Goal: Task Accomplishment & Management: Complete application form

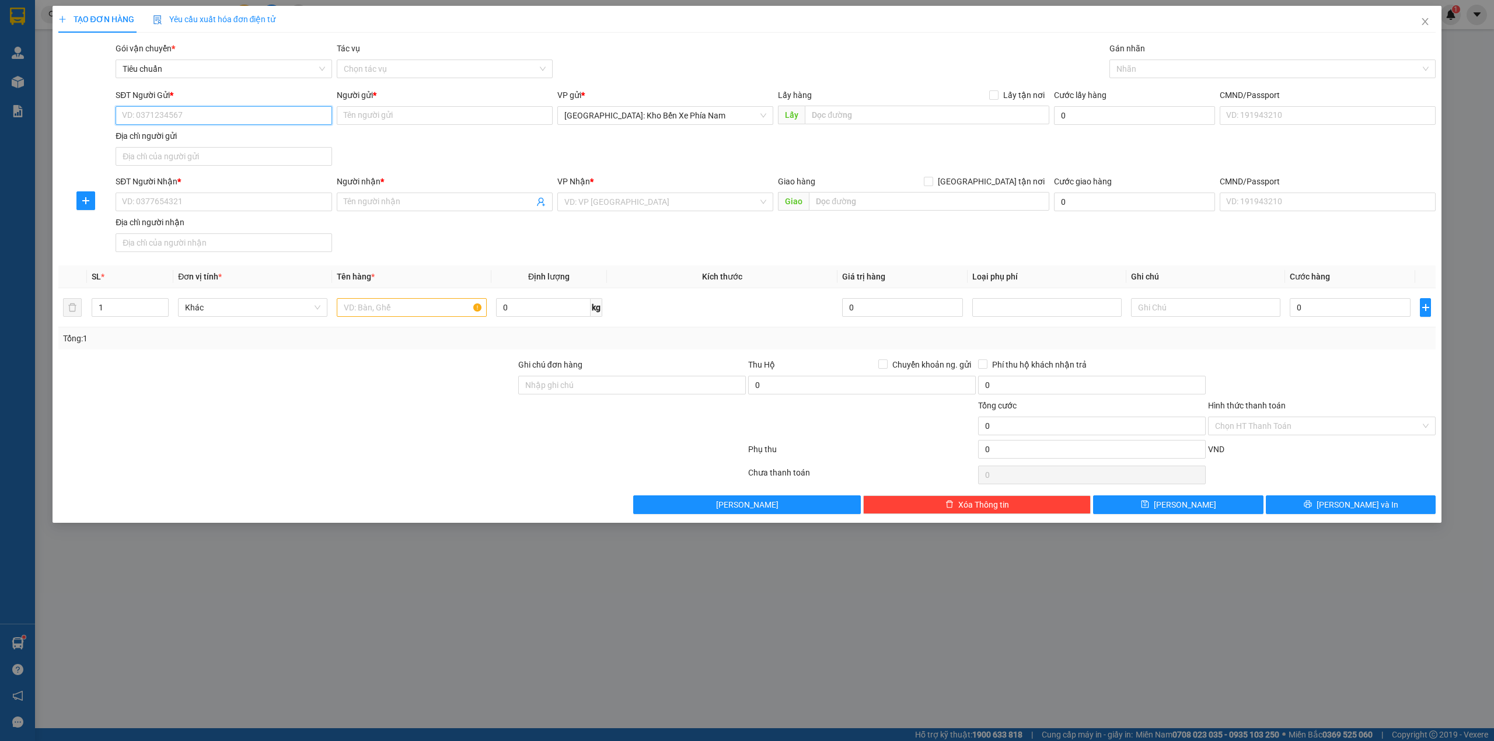
click at [225, 112] on input "SĐT Người Gửi *" at bounding box center [224, 115] width 216 height 19
type input "0935703557"
click at [402, 123] on input "Người gửi *" at bounding box center [445, 115] width 216 height 19
type input "[PERSON_NAME]"
click at [264, 206] on input "SĐT Người Nhận *" at bounding box center [224, 202] width 216 height 19
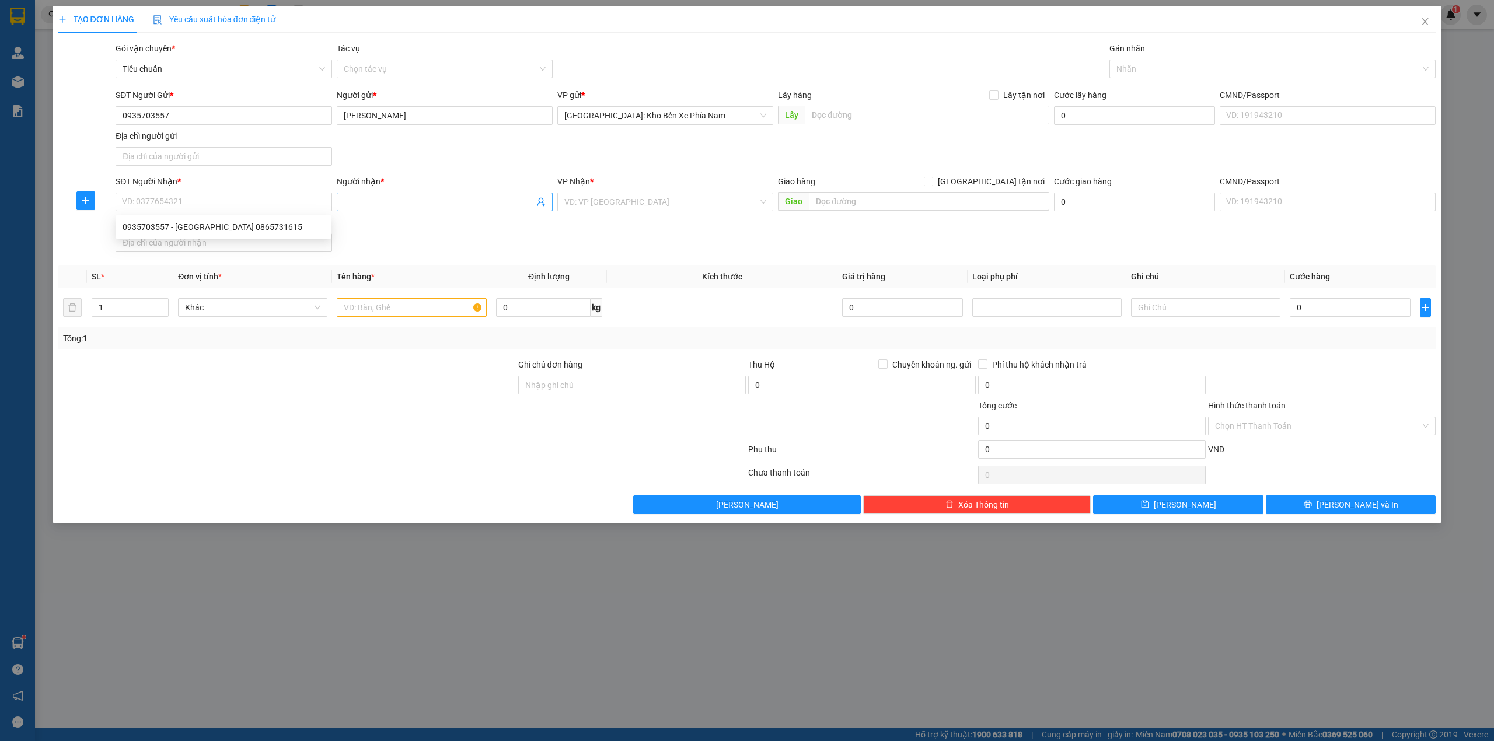
click at [397, 204] on input "Người nhận *" at bounding box center [439, 202] width 190 height 13
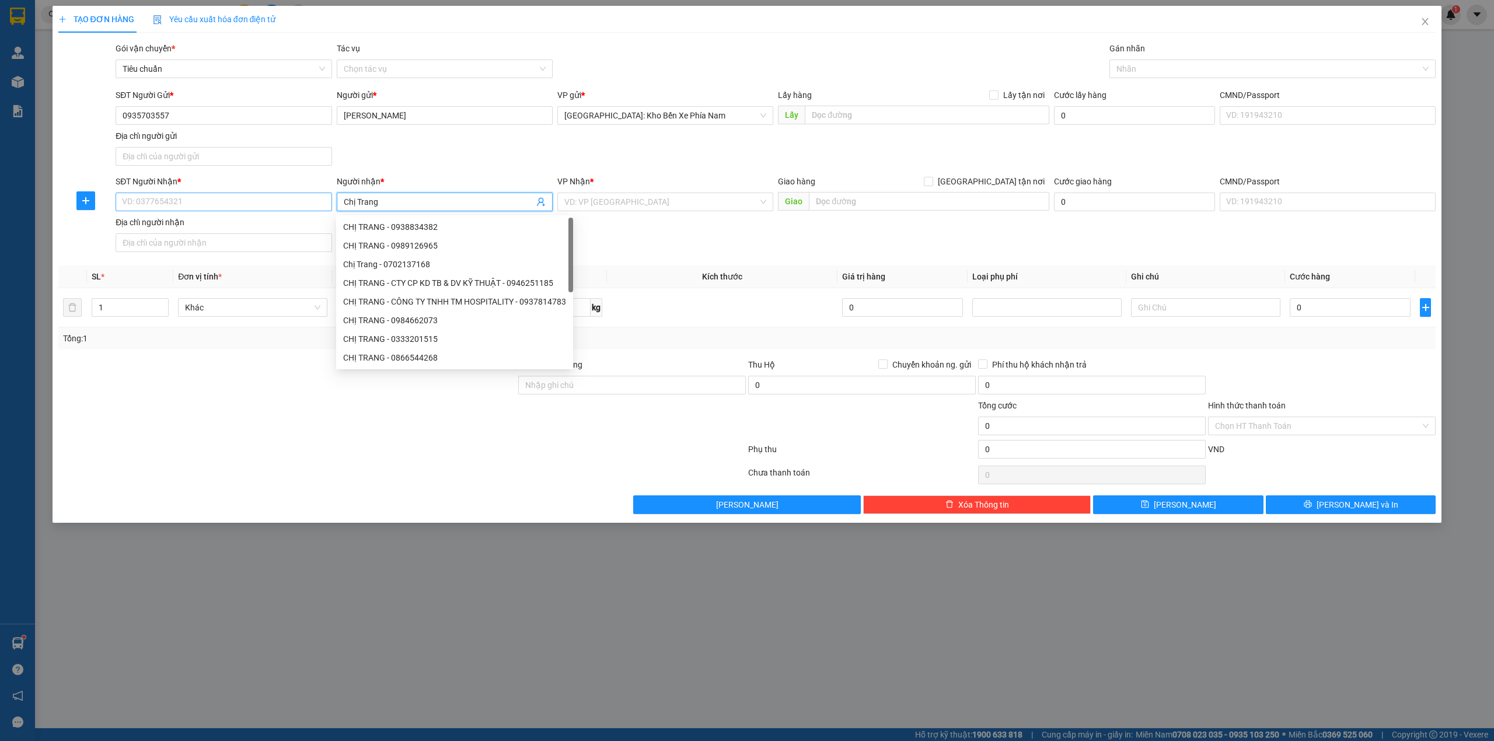
type input "Chị Trang"
click at [232, 208] on input "SĐT Người Nhận *" at bounding box center [224, 202] width 216 height 19
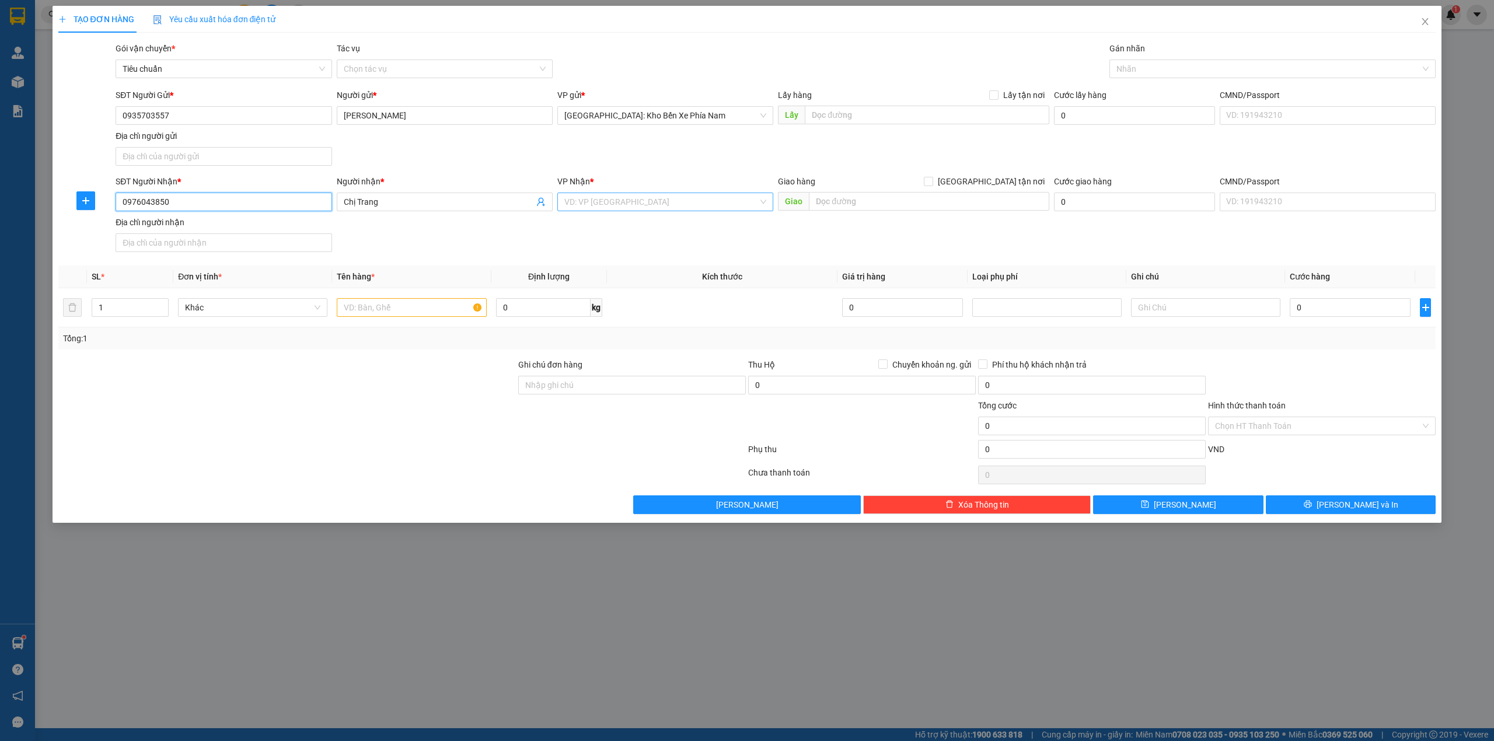
type input "0976043850"
click at [650, 204] on input "search" at bounding box center [661, 202] width 194 height 18
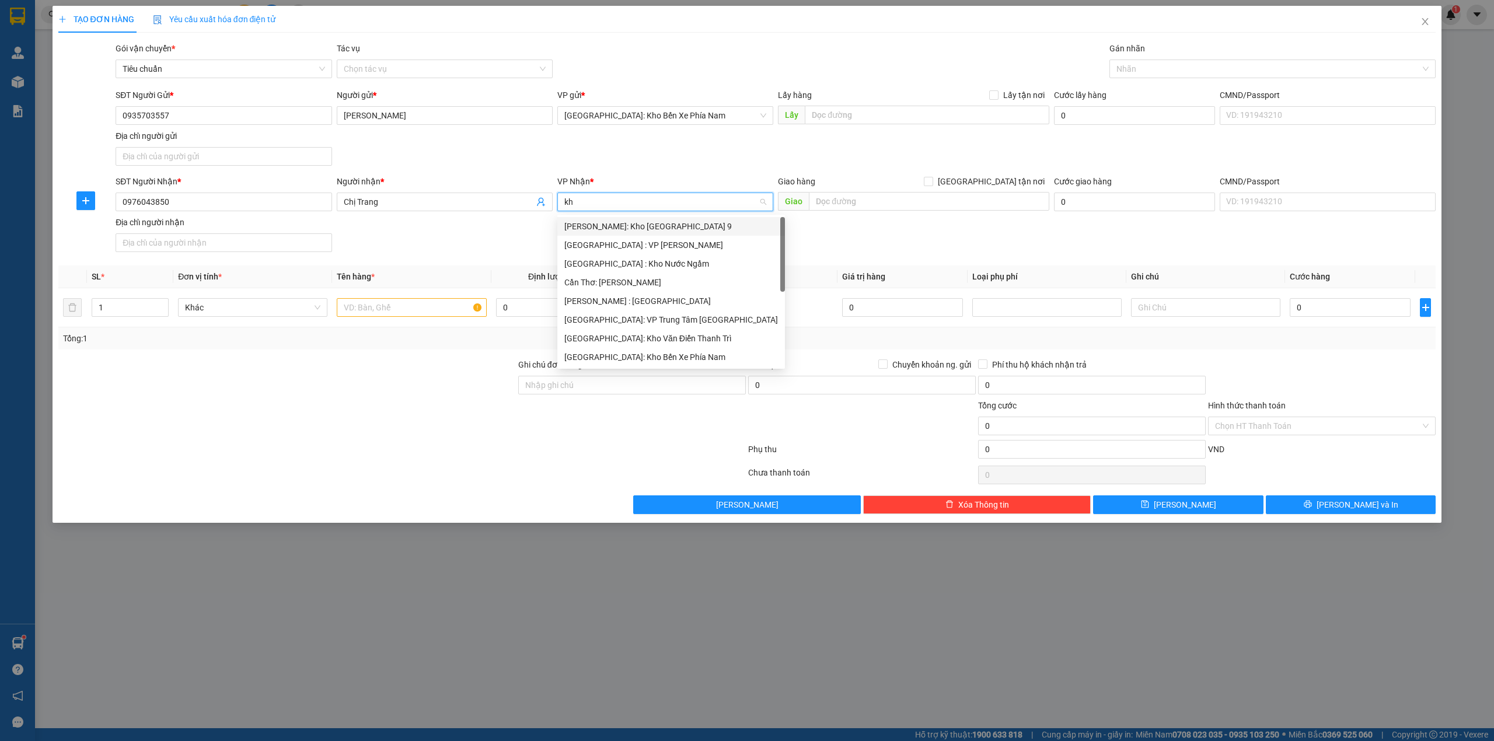
type input "kho"
click at [664, 302] on div "[GEOGRAPHIC_DATA]: Kho Văn Điển Thanh Trì" at bounding box center [665, 301] width 202 height 13
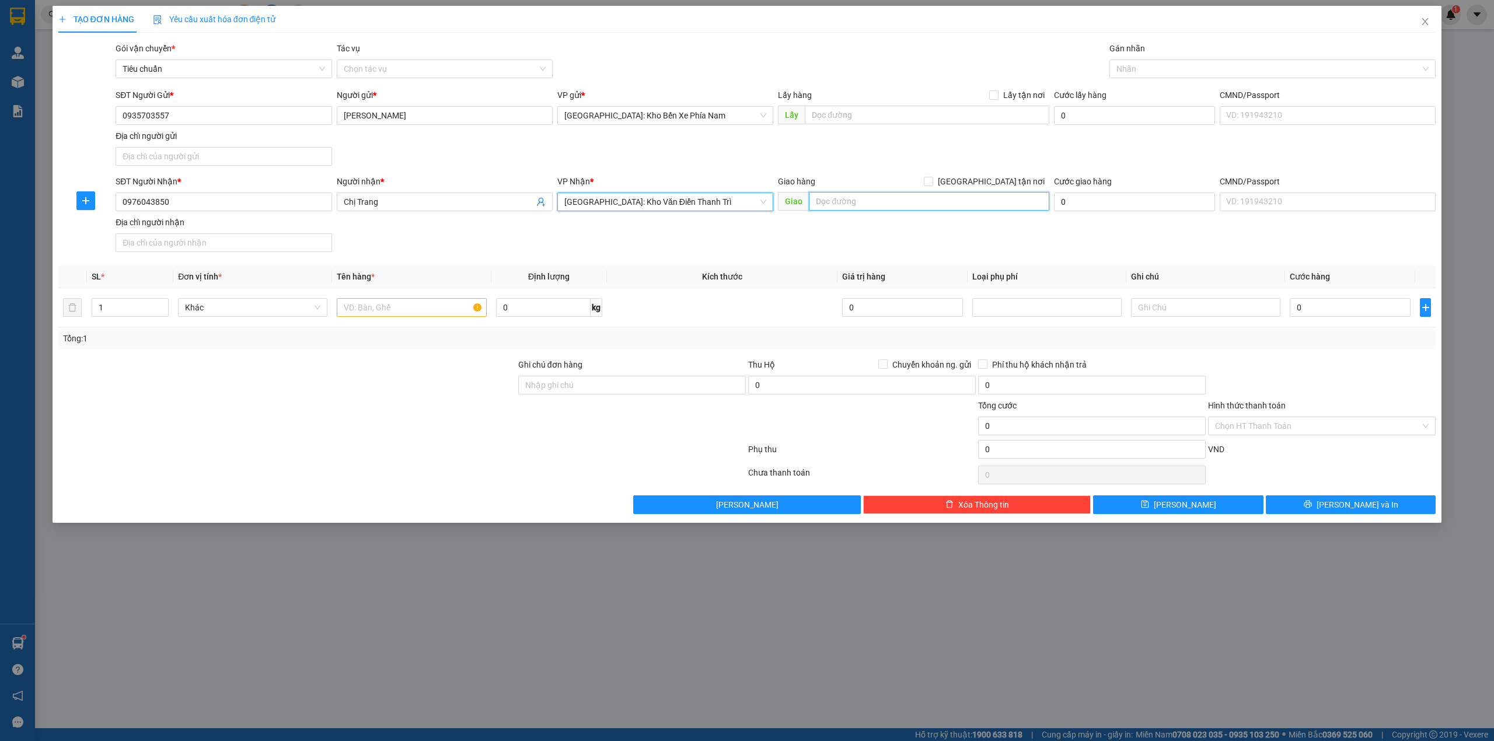
click at [887, 208] on input "text" at bounding box center [929, 201] width 240 height 19
type input "0"
type input "01LK15- [STREET_ADDRESS]"
click at [932, 180] on input "[GEOGRAPHIC_DATA] tận nơi" at bounding box center [928, 181] width 8 height 8
checkbox input "true"
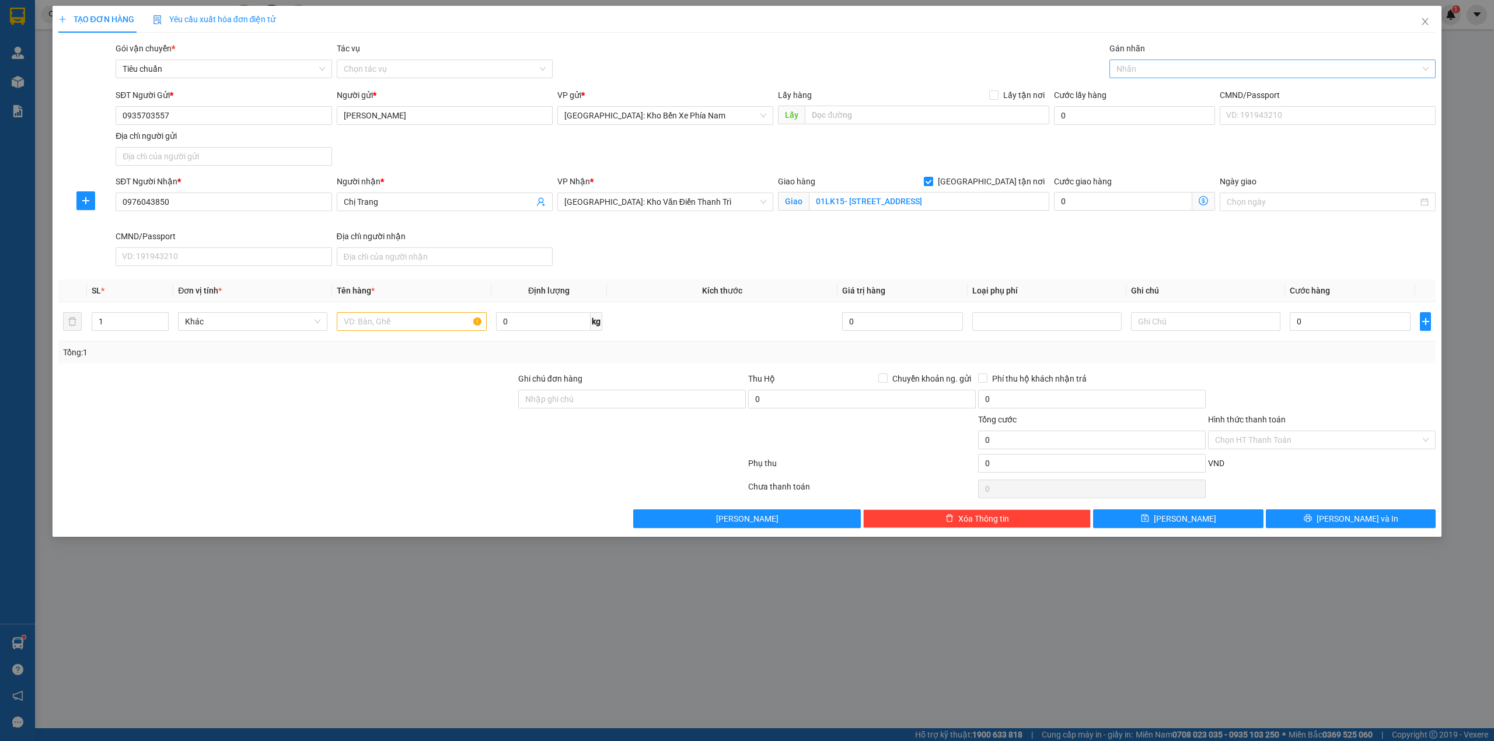
click at [1159, 60] on div "Nhãn" at bounding box center [1273, 69] width 327 height 19
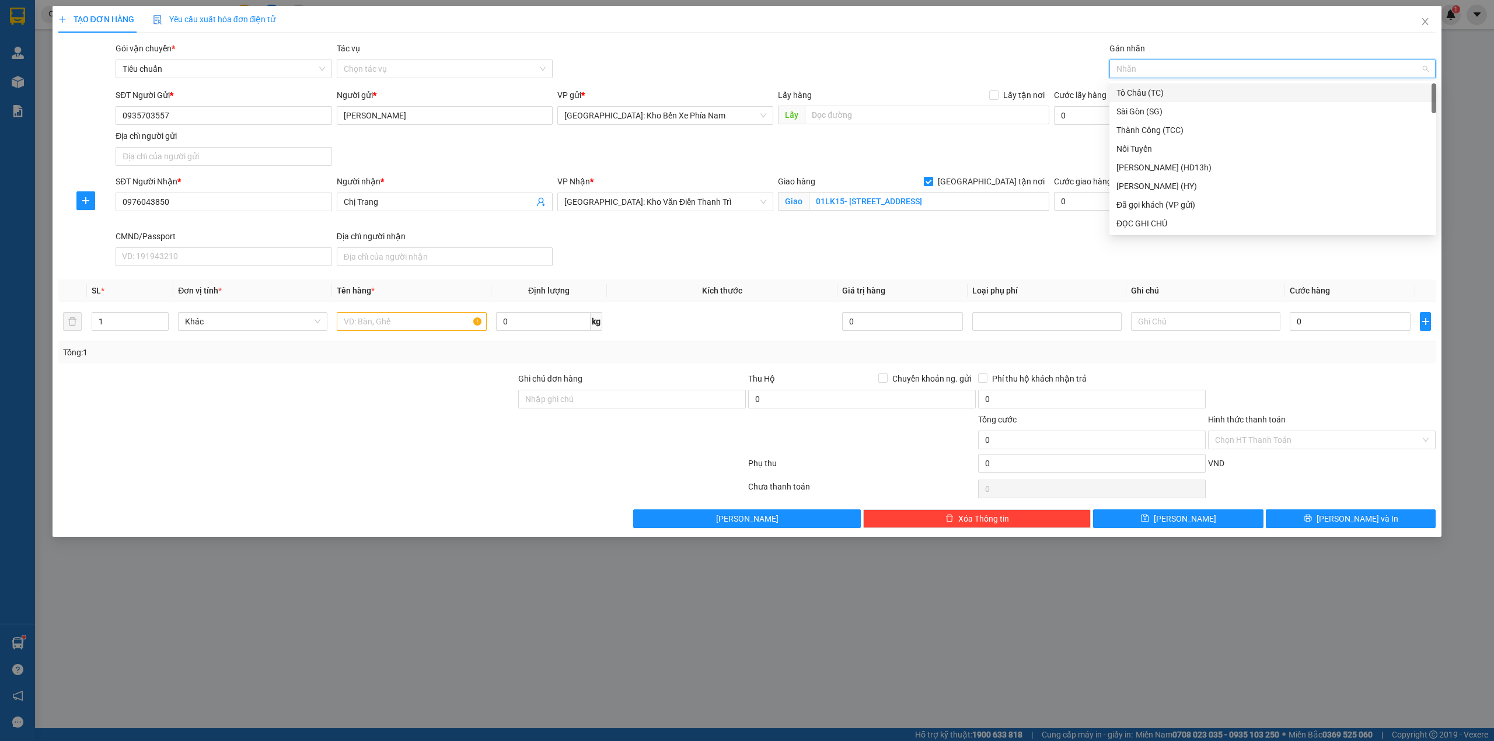
type input "g"
click at [1142, 227] on div "[GEOGRAPHIC_DATA] tận nơi" at bounding box center [1273, 223] width 313 height 13
click at [1009, 82] on div "Gói vận chuyển * Tiêu chuẩn Tác vụ Chọn tác vụ Gán nhãn Giao tận nơi" at bounding box center [775, 62] width 1325 height 41
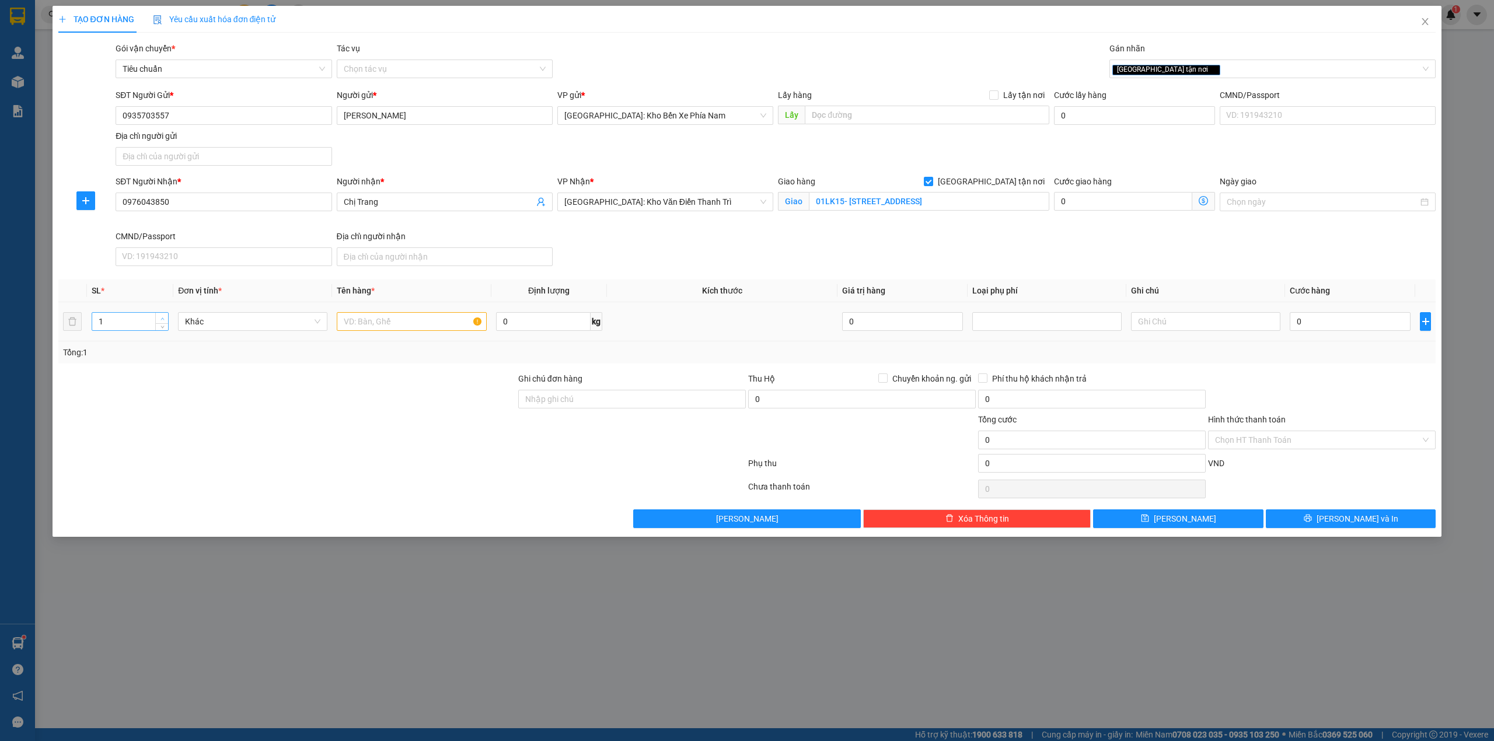
type input "2"
click at [162, 319] on icon "up" at bounding box center [163, 319] width 4 height 4
click at [404, 325] on input "text" at bounding box center [411, 321] width 149 height 19
type input "2 kiện giấy"
click at [1364, 323] on input "0" at bounding box center [1350, 321] width 121 height 19
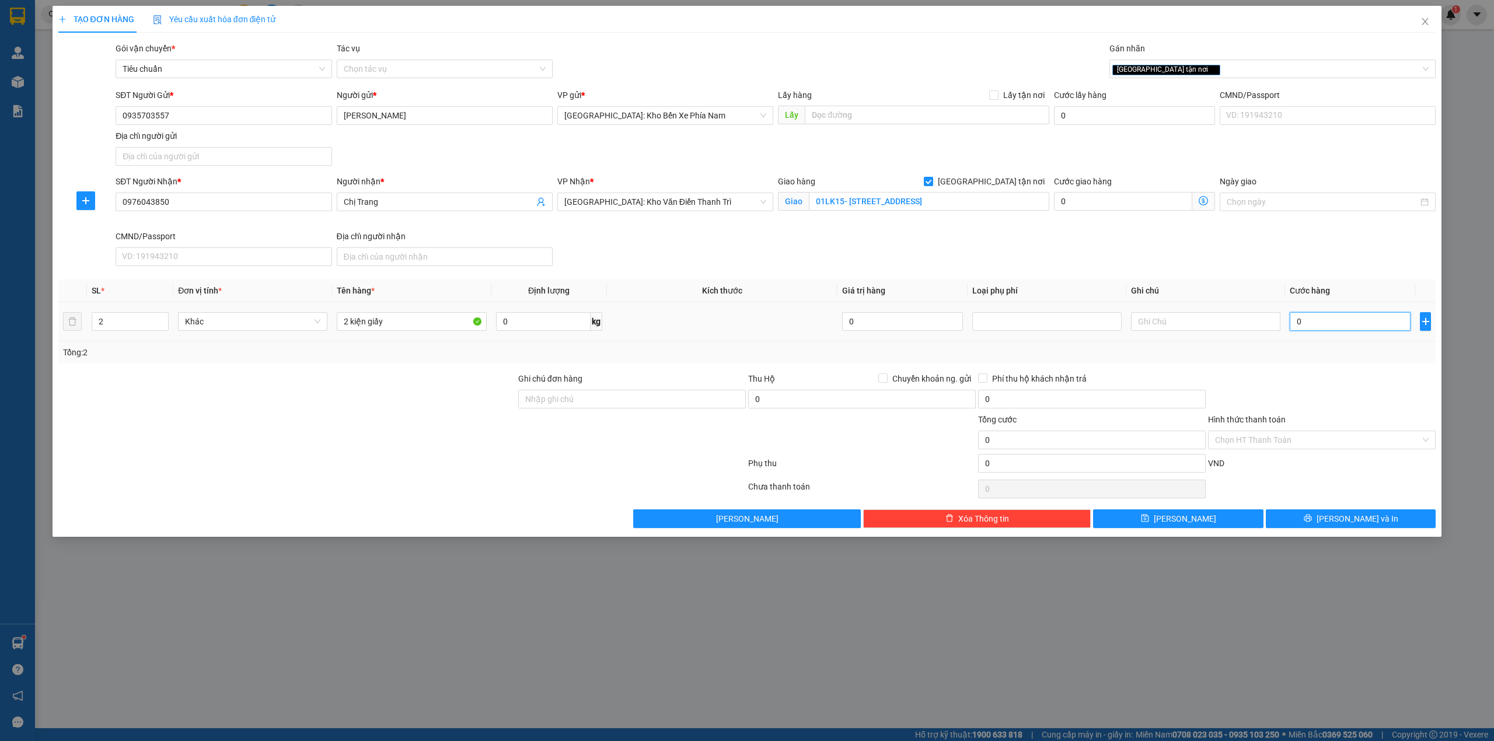
type input "2"
type input "22"
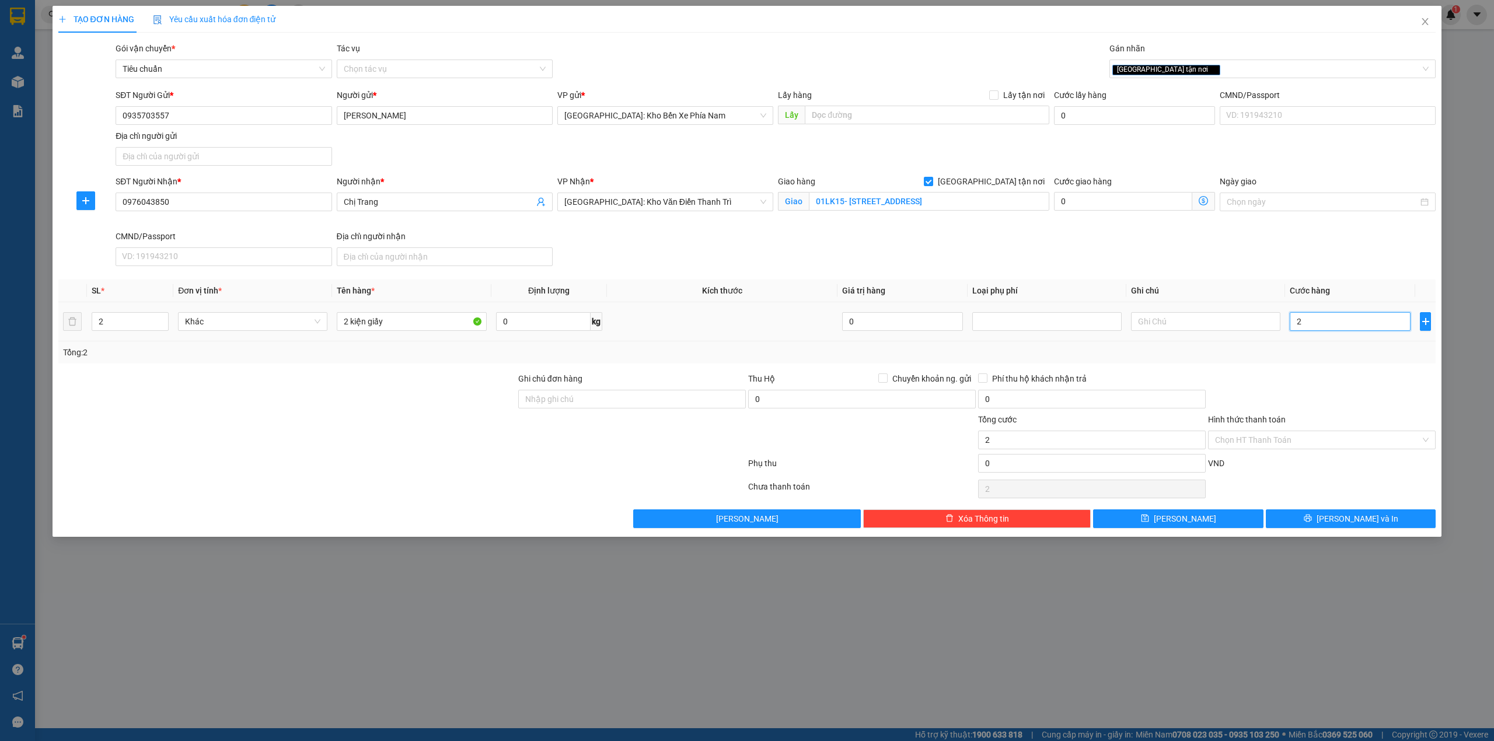
type input "22"
type input "220"
type input "2.200"
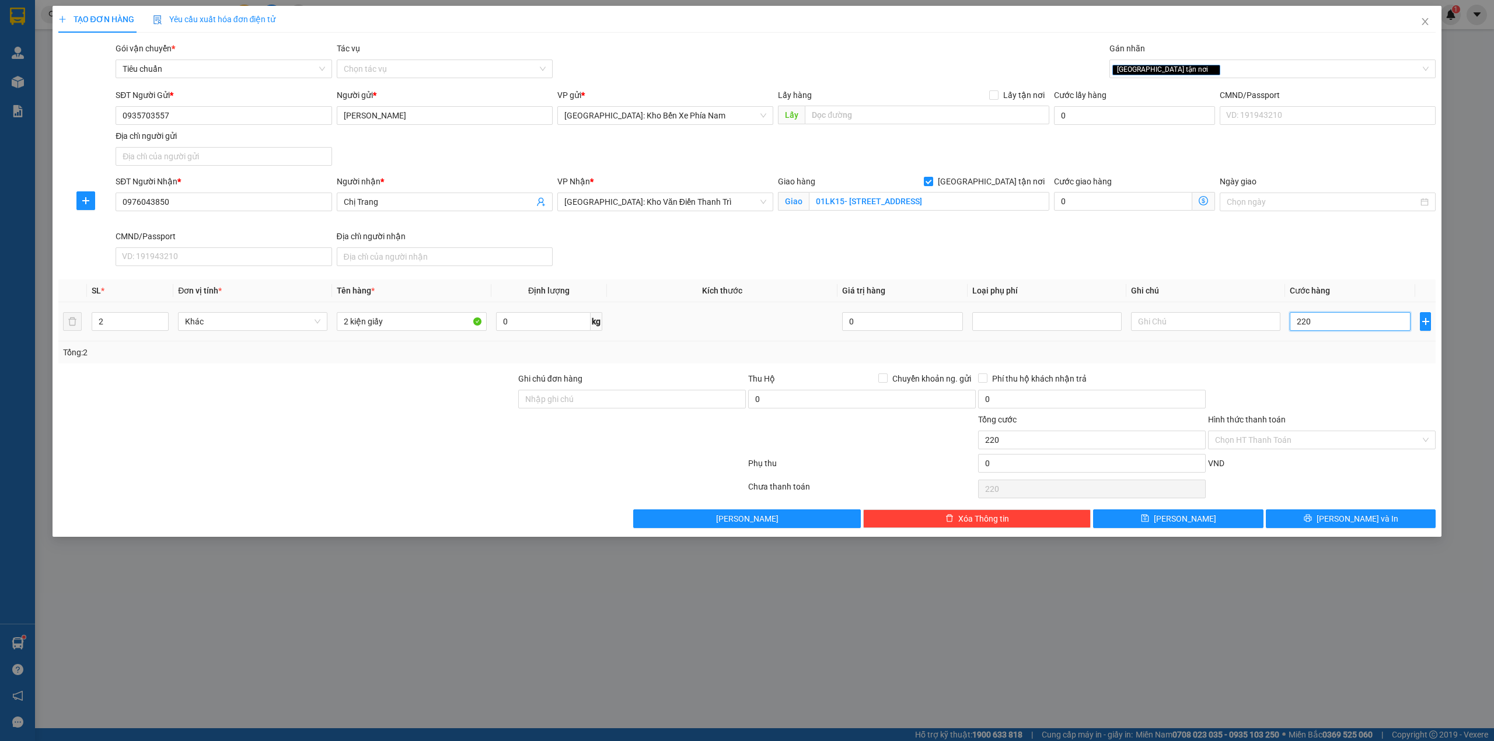
type input "2.200"
type input "22.000"
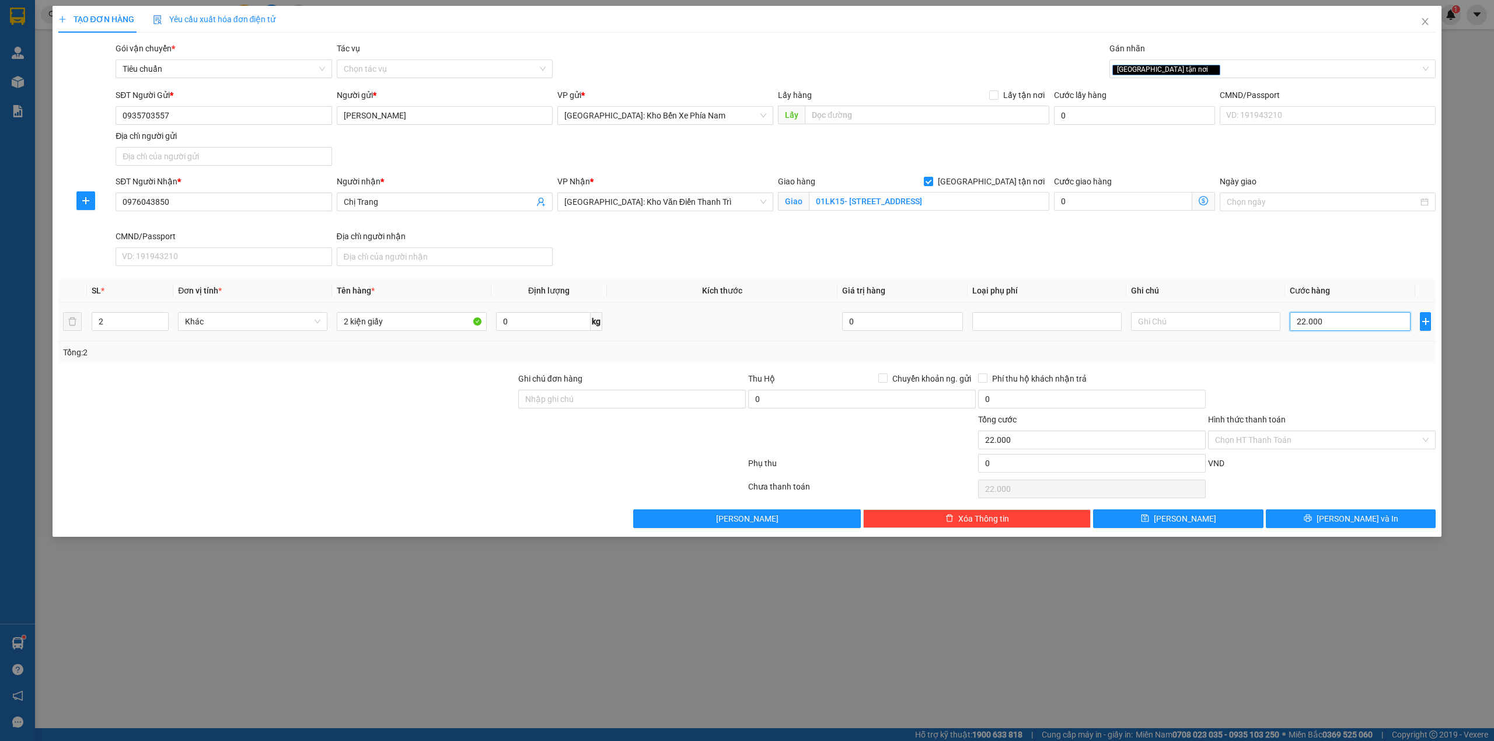
type input "220.000"
click at [1320, 521] on button "[PERSON_NAME] và In" at bounding box center [1351, 519] width 170 height 19
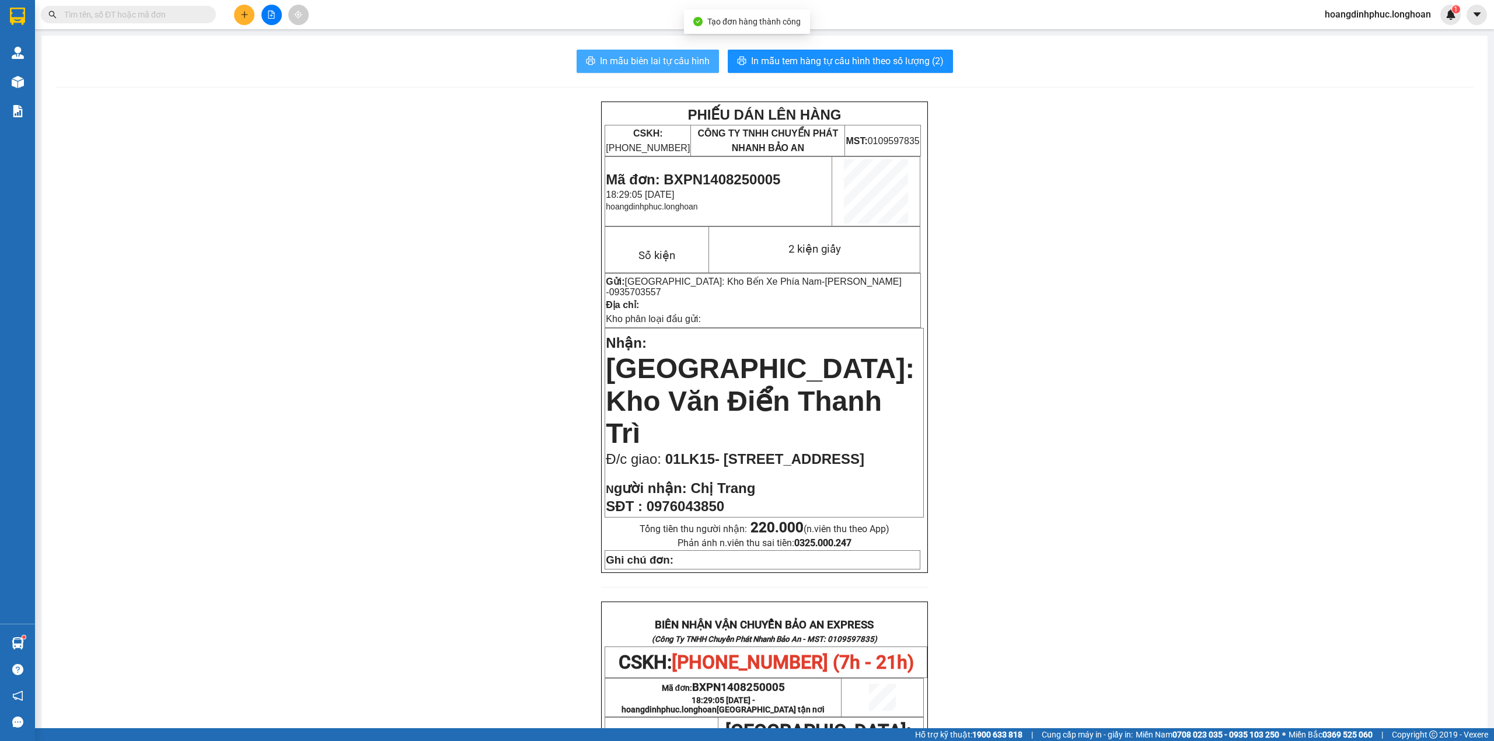
click at [594, 71] on button "In mẫu biên lai tự cấu hình" at bounding box center [648, 61] width 142 height 23
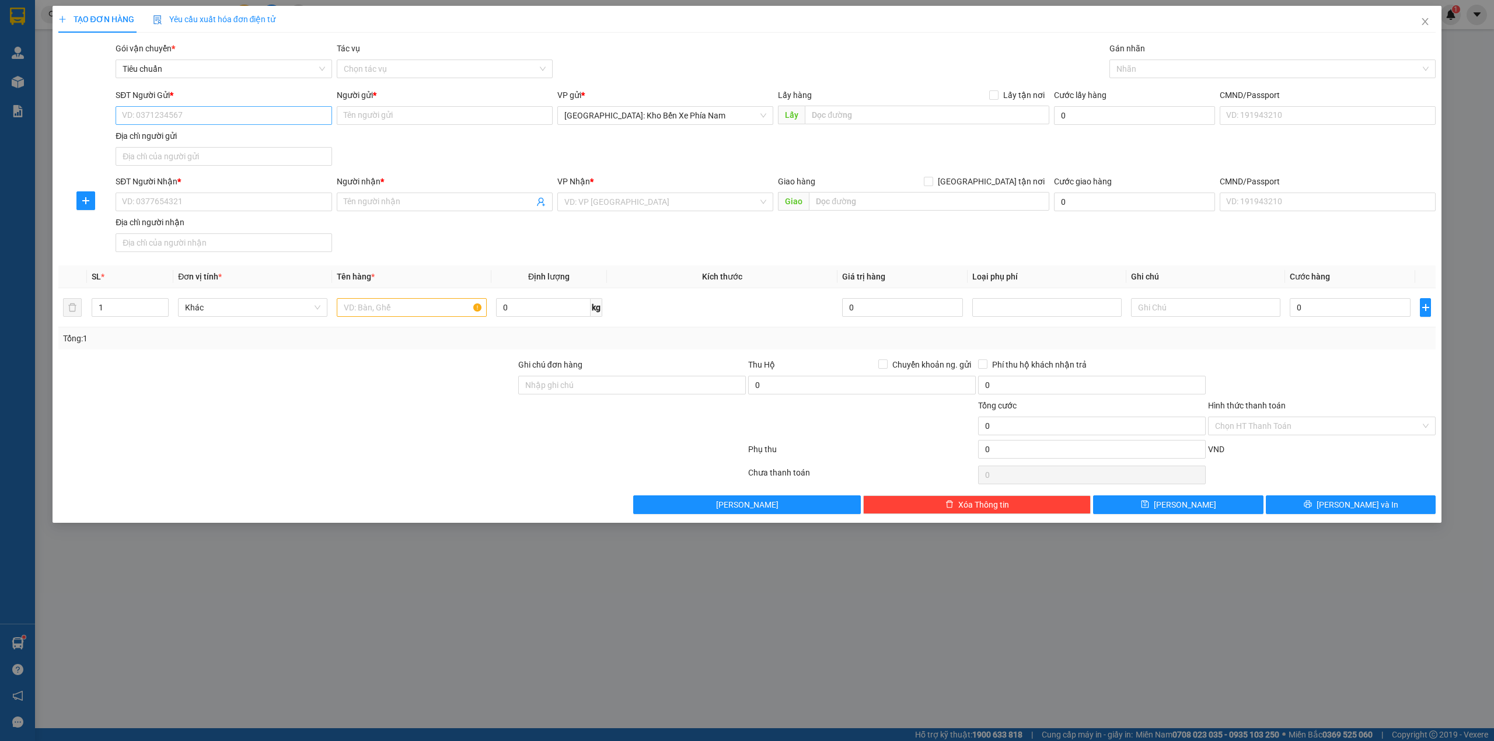
click at [253, 113] on input "SĐT Người Gửi *" at bounding box center [224, 115] width 216 height 19
type input "0935703557"
click at [232, 139] on div "0935703557 - [PERSON_NAME]" at bounding box center [224, 139] width 202 height 13
type input "[PERSON_NAME]"
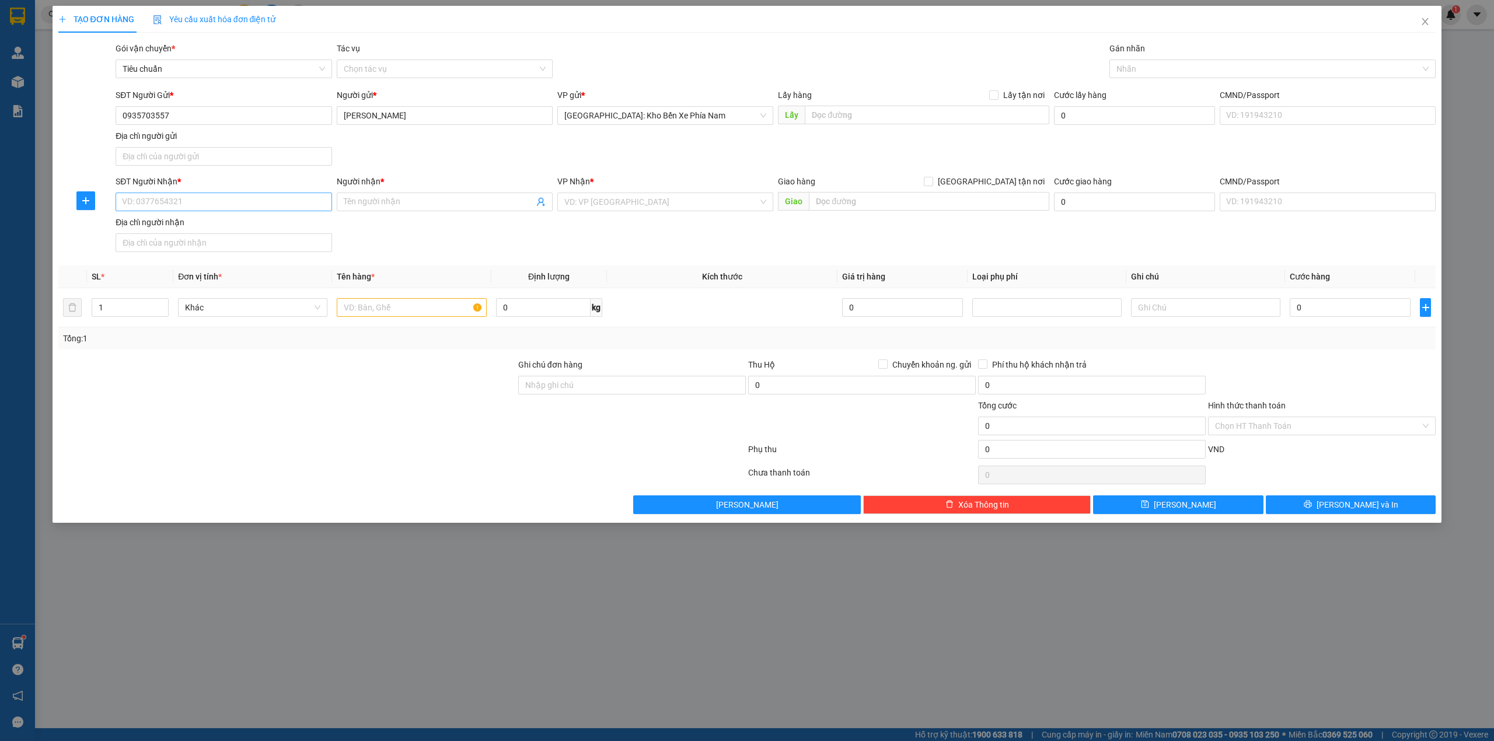
type input "0935703557"
click at [270, 194] on input "SĐT Người Nhận *" at bounding box center [224, 202] width 216 height 19
click at [456, 208] on input "Người nhận *" at bounding box center [439, 202] width 190 height 13
type input "[PERSON_NAME]"
click at [204, 208] on input "SĐT Người Nhận *" at bounding box center [224, 202] width 216 height 19
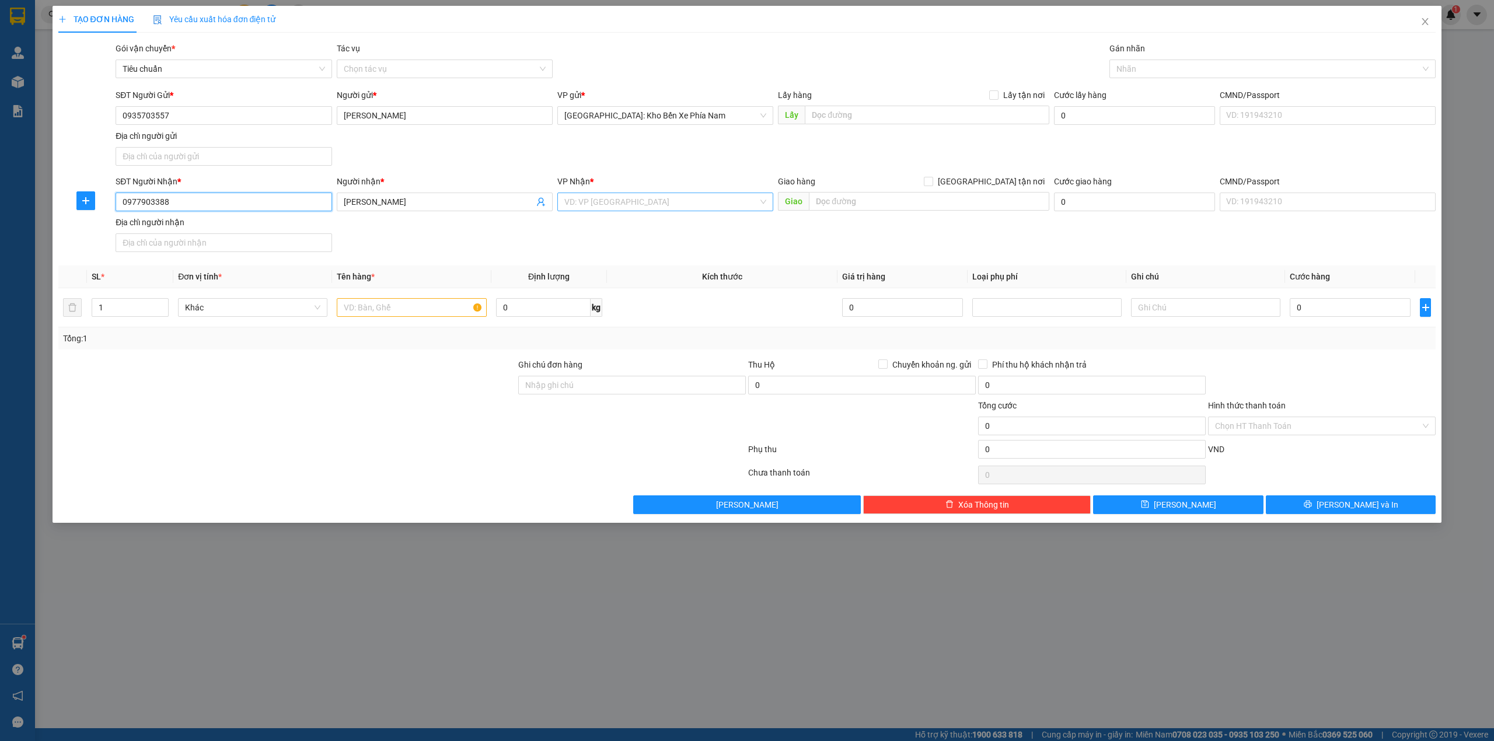
type input "0977903388"
click at [654, 208] on input "search" at bounding box center [661, 202] width 194 height 18
type input "s"
click at [579, 205] on input "soos LK" at bounding box center [661, 202] width 194 height 18
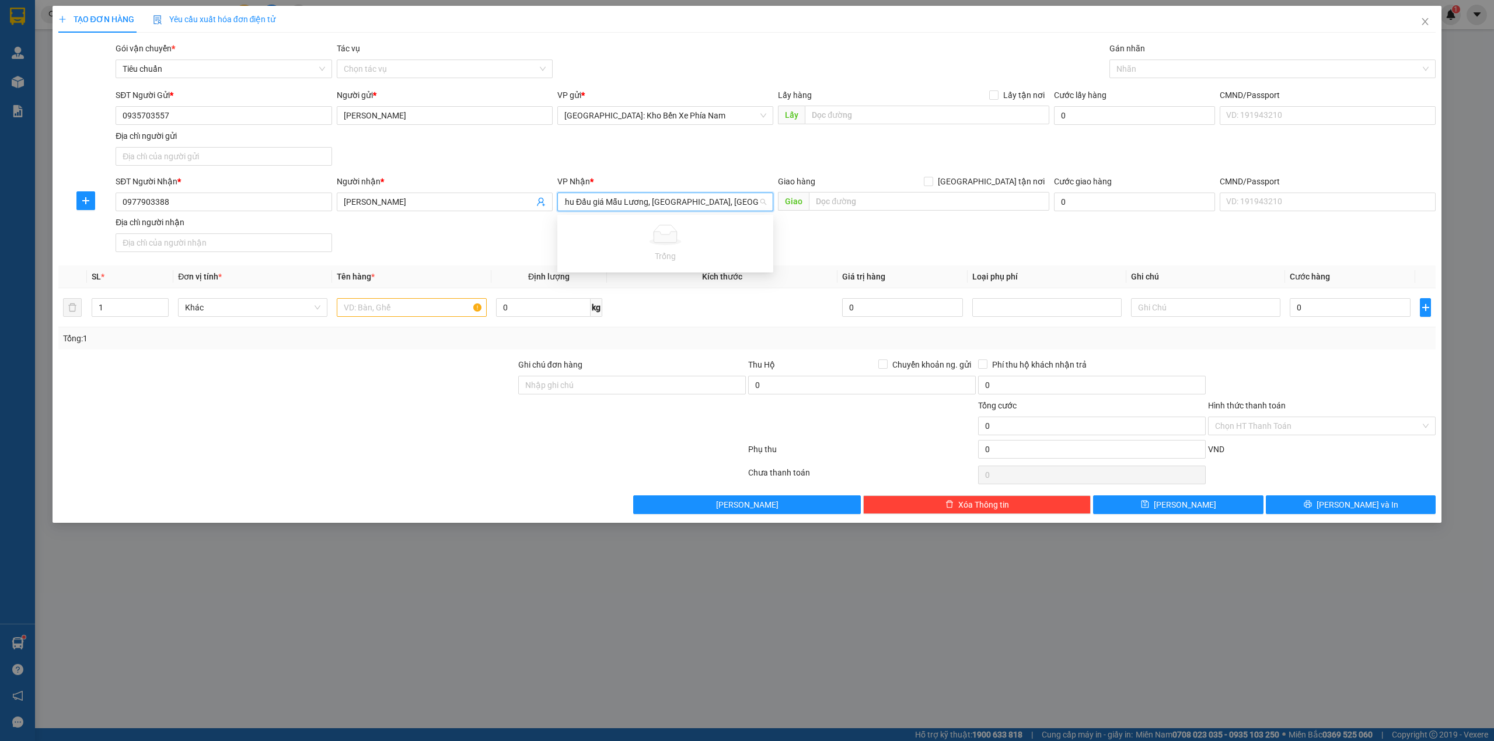
click at [745, 204] on input "số9 LK14 Khu Đấu giá Mẫu Lương, [GEOGRAPHIC_DATA], [GEOGRAPHIC_DATA]" at bounding box center [661, 202] width 194 height 18
drag, startPoint x: 598, startPoint y: 202, endPoint x: 572, endPoint y: 202, distance: 25.7
click at [572, 202] on input "số9 LK14 Khu Đấu giá Mẫu Lương, [GEOGRAPHIC_DATA], [GEOGRAPHIC_DATA]" at bounding box center [661, 202] width 194 height 18
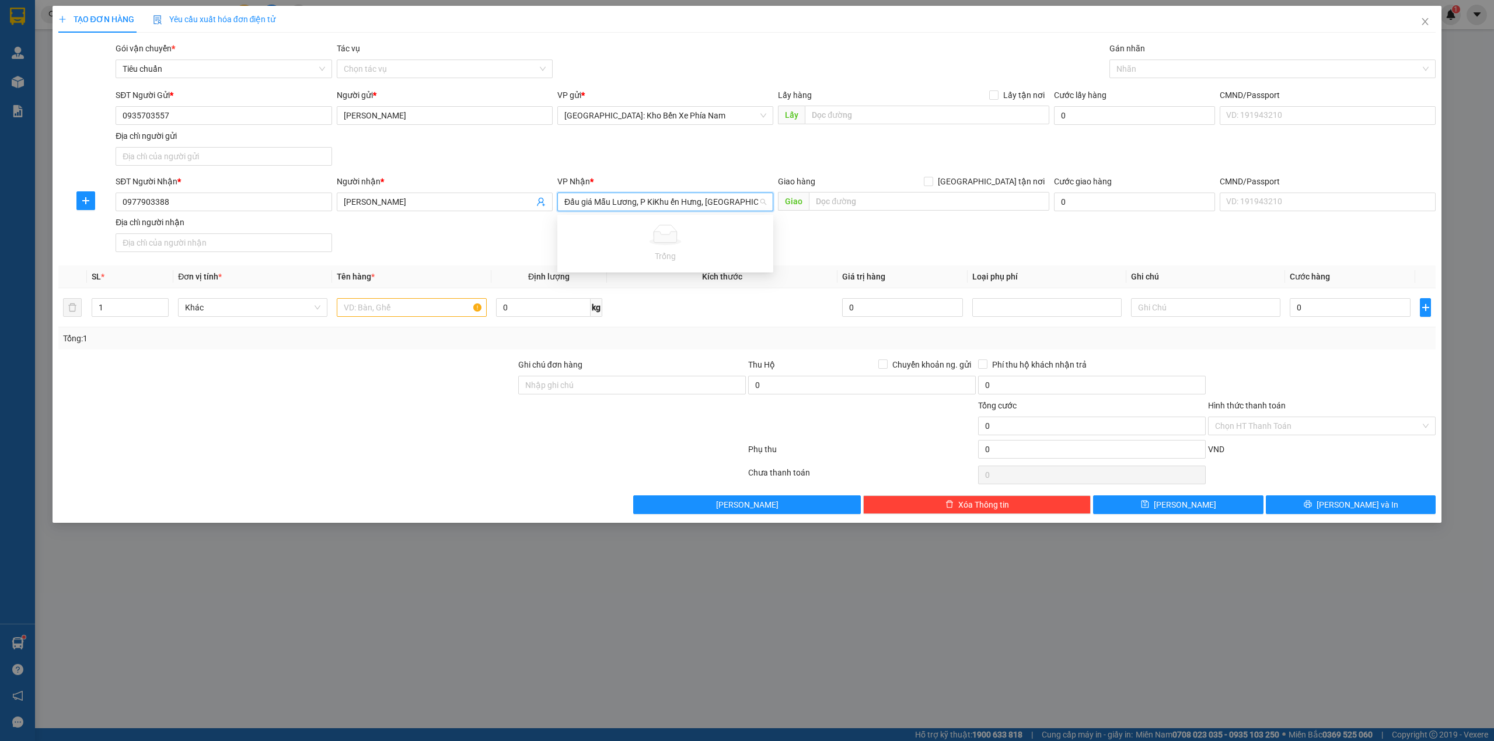
scroll to position [0, 26]
click at [565, 203] on input "số9 LK14 Đấu giá Mẫu Lương, P KiKhu ến Hưng, [GEOGRAPHIC_DATA]" at bounding box center [661, 202] width 194 height 18
drag, startPoint x: 756, startPoint y: 206, endPoint x: 554, endPoint y: 209, distance: 202.5
click at [554, 209] on div "SĐT Người Nhận * 0977903388 Người nhận * Anh Hưng VP Nhận * số9 LK14 Đấu giá Mẫ…" at bounding box center [775, 216] width 1325 height 82
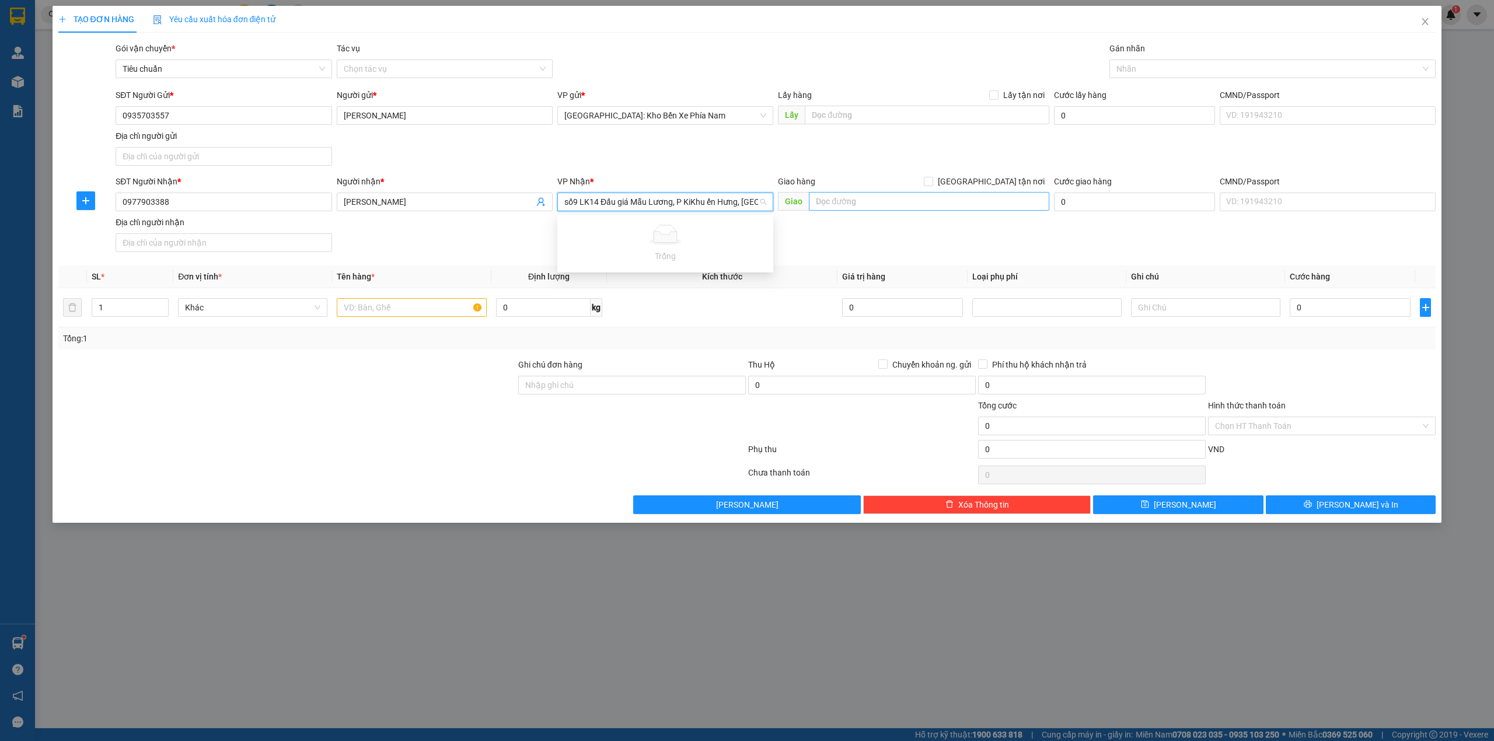
type input "số9 LK14 Đấu giá Mẫu Lương, P KiKhu ến Hưng, [GEOGRAPHIC_DATA]"
click at [924, 202] on input "text" at bounding box center [929, 201] width 240 height 19
paste input "số9 LK14 Đấu giá Mẫu Lương, P KiKhu ến Hưng, [GEOGRAPHIC_DATA]"
type input "số9 LK14 Đấu giá Mẫu Lương, P KiKhu ến Hưng, [GEOGRAPHIC_DATA]"
click at [703, 207] on input "search" at bounding box center [661, 202] width 194 height 18
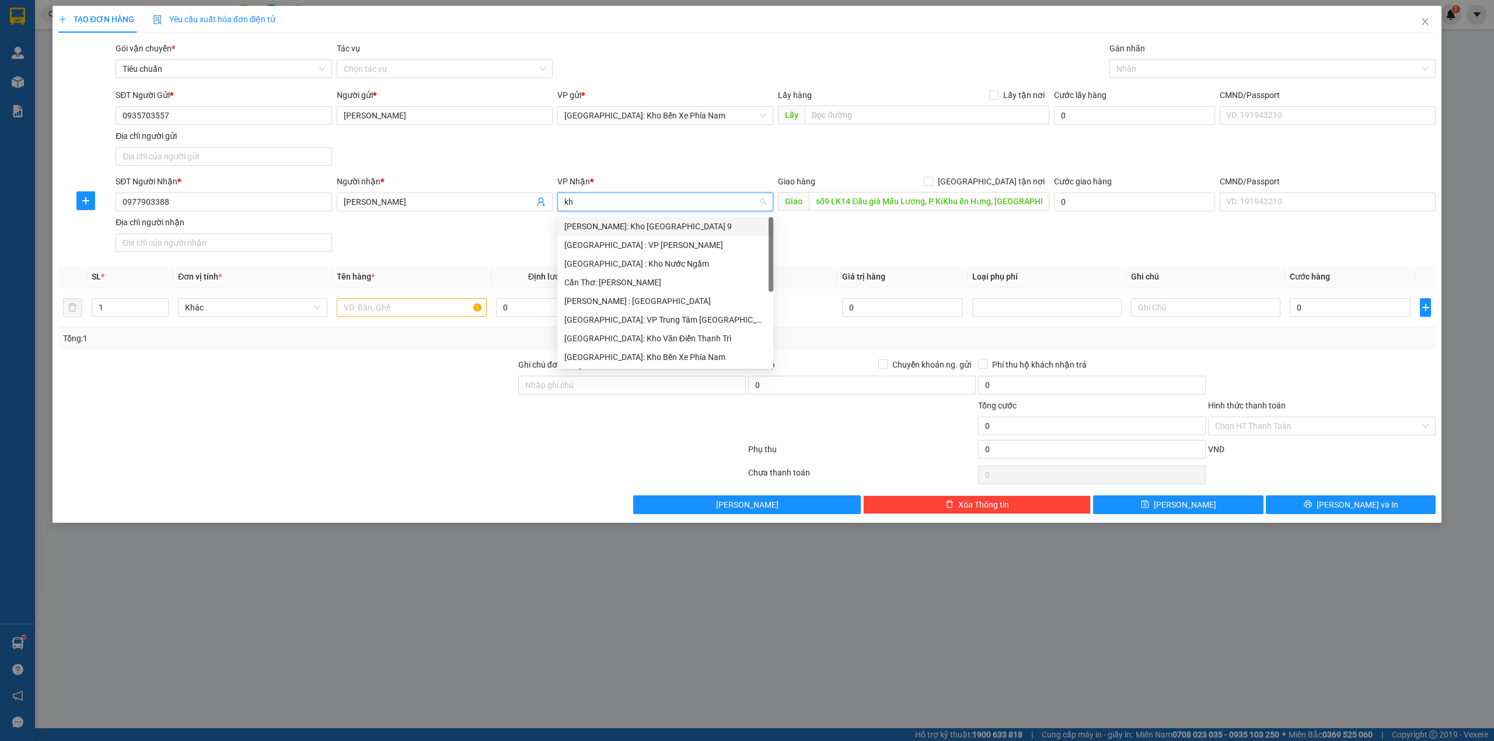
type input "kho"
click at [672, 295] on div "[GEOGRAPHIC_DATA]: Kho Văn Điển Thanh Trì" at bounding box center [665, 301] width 202 height 13
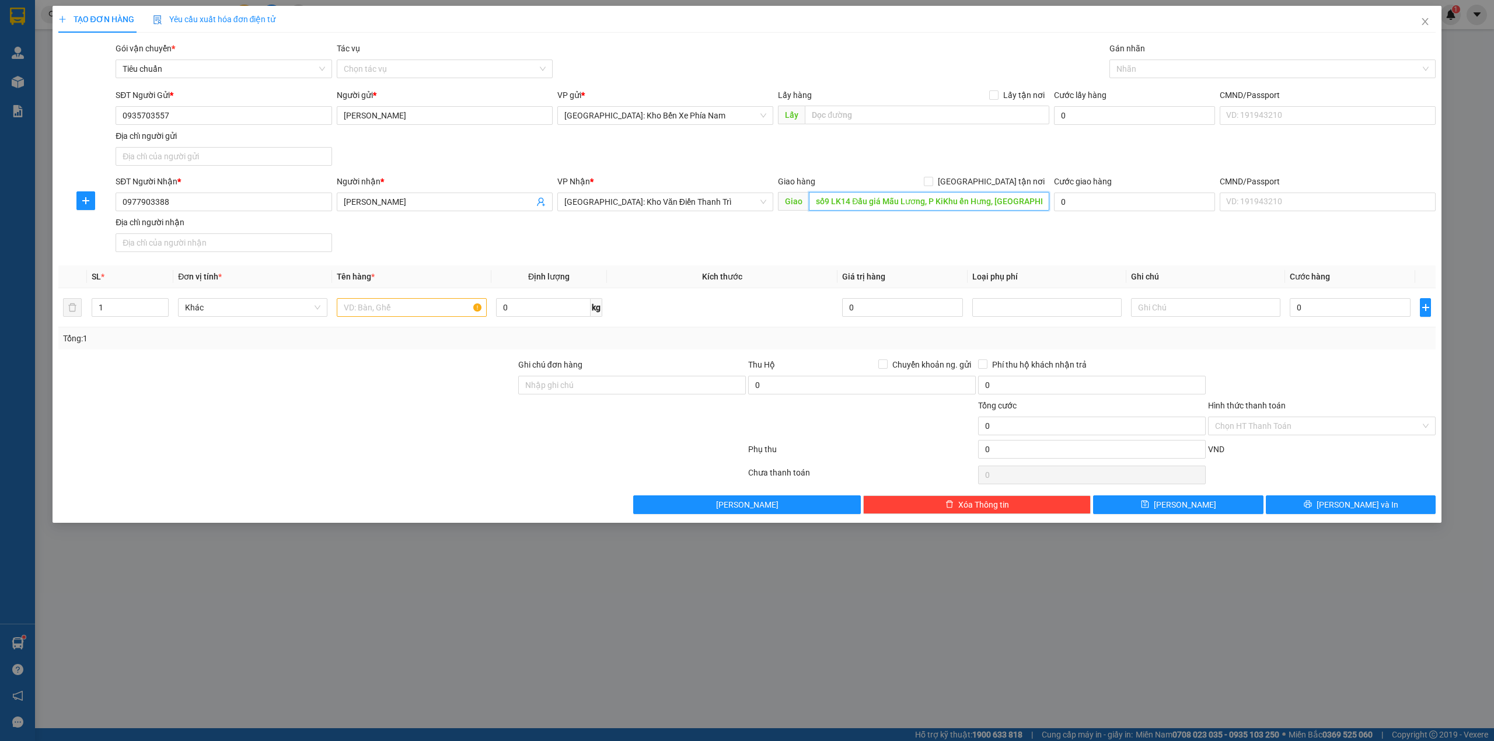
click at [926, 205] on input "số9 LK14 Đấu giá Mẫu Lương, P KiKhu ến Hưng, [GEOGRAPHIC_DATA]" at bounding box center [929, 201] width 240 height 19
click at [923, 202] on input "số9 LK14 Đấu giá Mẫu Lương, P KiKhu ến Hưng, [GEOGRAPHIC_DATA]" at bounding box center [929, 201] width 240 height 19
click at [949, 202] on input "số9 LK14 Đấu giá Mẫu Lương, P KiKhu ến Hưng, [GEOGRAPHIC_DATA]" at bounding box center [929, 201] width 240 height 19
click at [965, 205] on input "số9 LK14 Đấu giá Mẫu Lương, P KiKhu ến Hưng, [GEOGRAPHIC_DATA]" at bounding box center [929, 201] width 240 height 19
click at [958, 203] on input "số9 LK14 Đấu giá Mẫu Lương, P KiKhu ến Hưng, [GEOGRAPHIC_DATA]" at bounding box center [929, 201] width 240 height 19
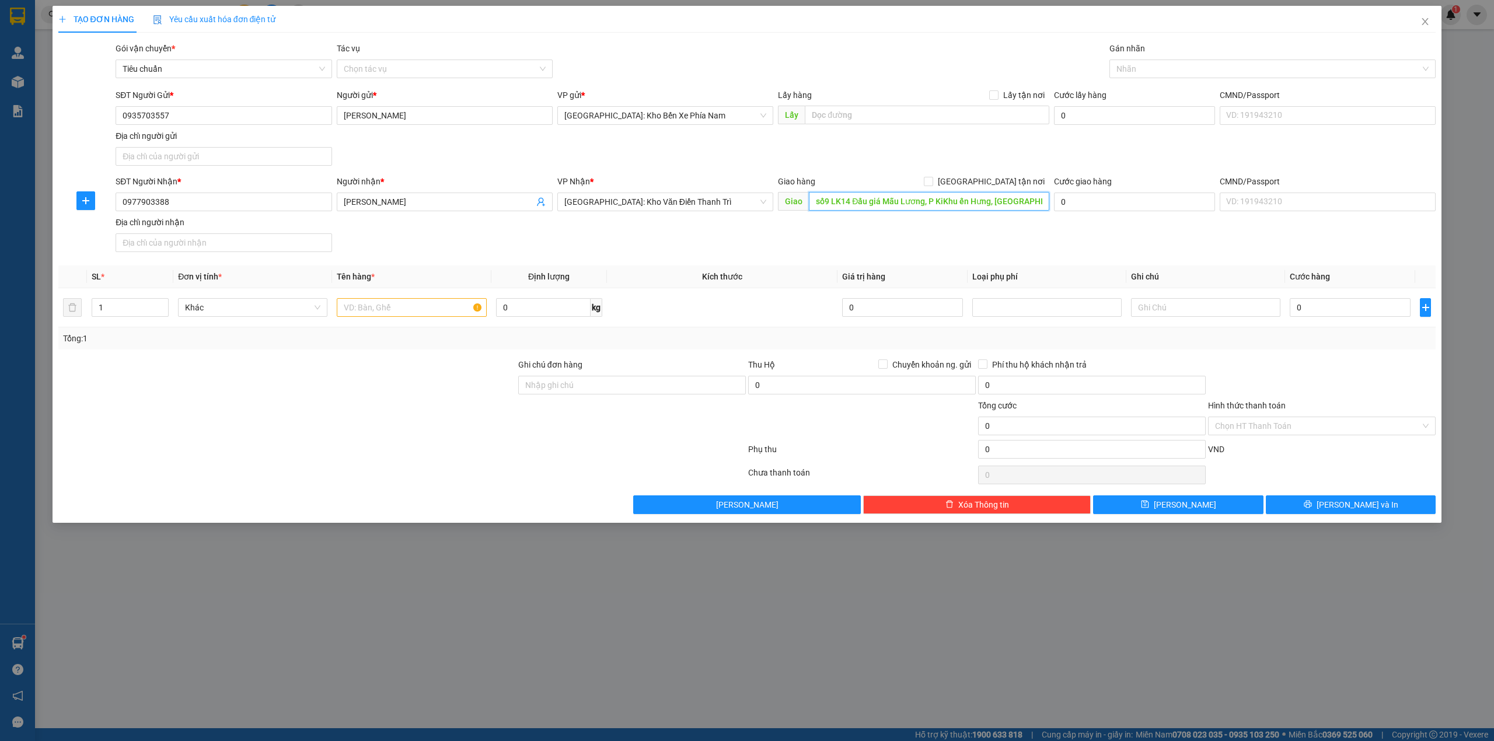
click at [960, 203] on input "số9 LK14 Đấu giá Mẫu Lương, P KiKhu ến Hưng, [GEOGRAPHIC_DATA]" at bounding box center [929, 201] width 240 height 19
type input "số9 LK14 Đấu giá Mẫu Lương, [GEOGRAPHIC_DATA], [GEOGRAPHIC_DATA]"
click at [997, 183] on span "[GEOGRAPHIC_DATA] tận nơi" at bounding box center [991, 181] width 116 height 13
click at [932, 183] on input "[GEOGRAPHIC_DATA] tận nơi" at bounding box center [928, 181] width 8 height 8
checkbox input "true"
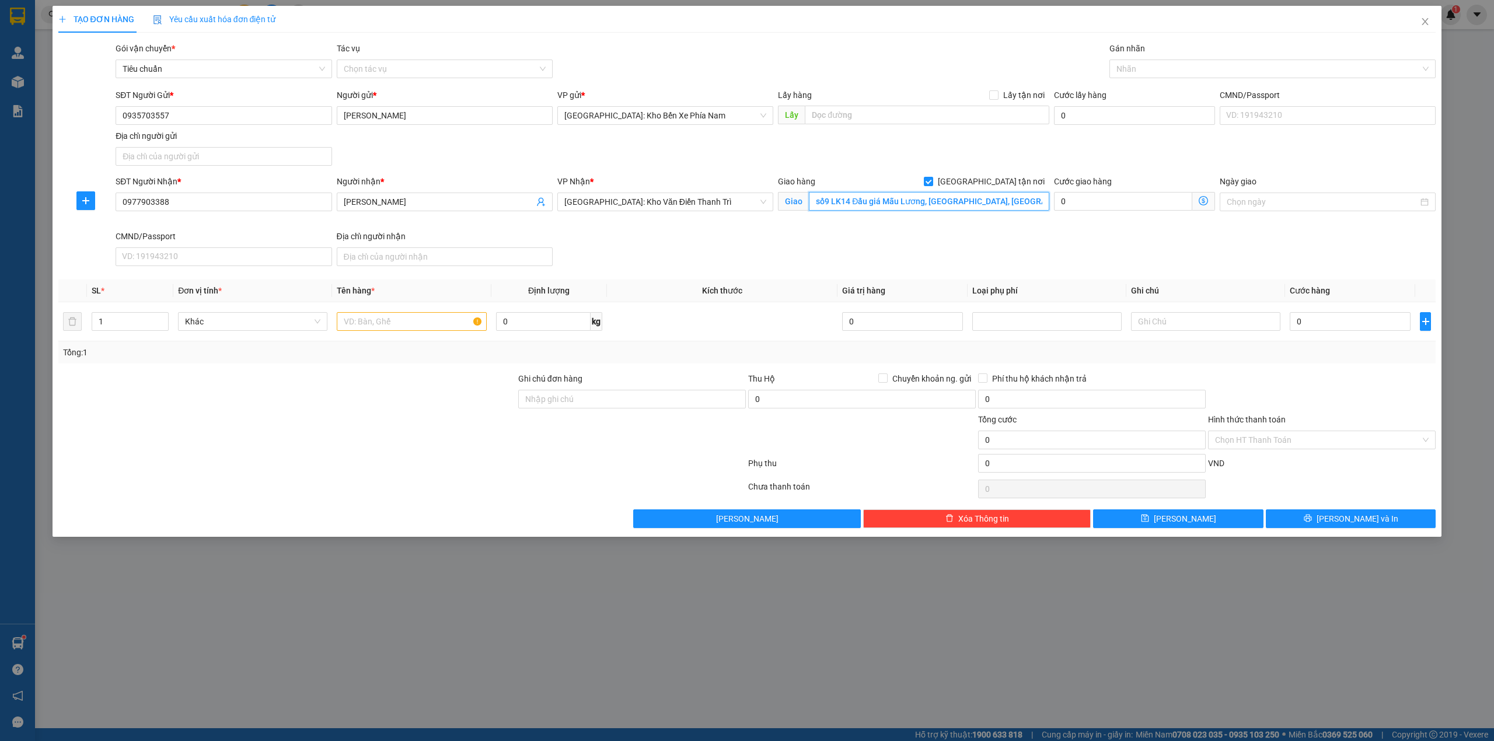
click at [1028, 196] on input "số9 LK14 Đấu giá Mẫu Lương, [GEOGRAPHIC_DATA], [GEOGRAPHIC_DATA]" at bounding box center [929, 201] width 240 height 19
click at [1031, 202] on input "số9 LK14 Đấu giá Mẫu Lương, [GEOGRAPHIC_DATA], [GEOGRAPHIC_DATA]" at bounding box center [929, 201] width 240 height 19
type input "số9 LK14 Đấu giá Mẫu Lương, [GEOGRAPHIC_DATA], [GEOGRAPHIC_DATA]"
click at [364, 320] on input "text" at bounding box center [411, 321] width 149 height 19
click at [1208, 69] on div at bounding box center [1266, 69] width 309 height 14
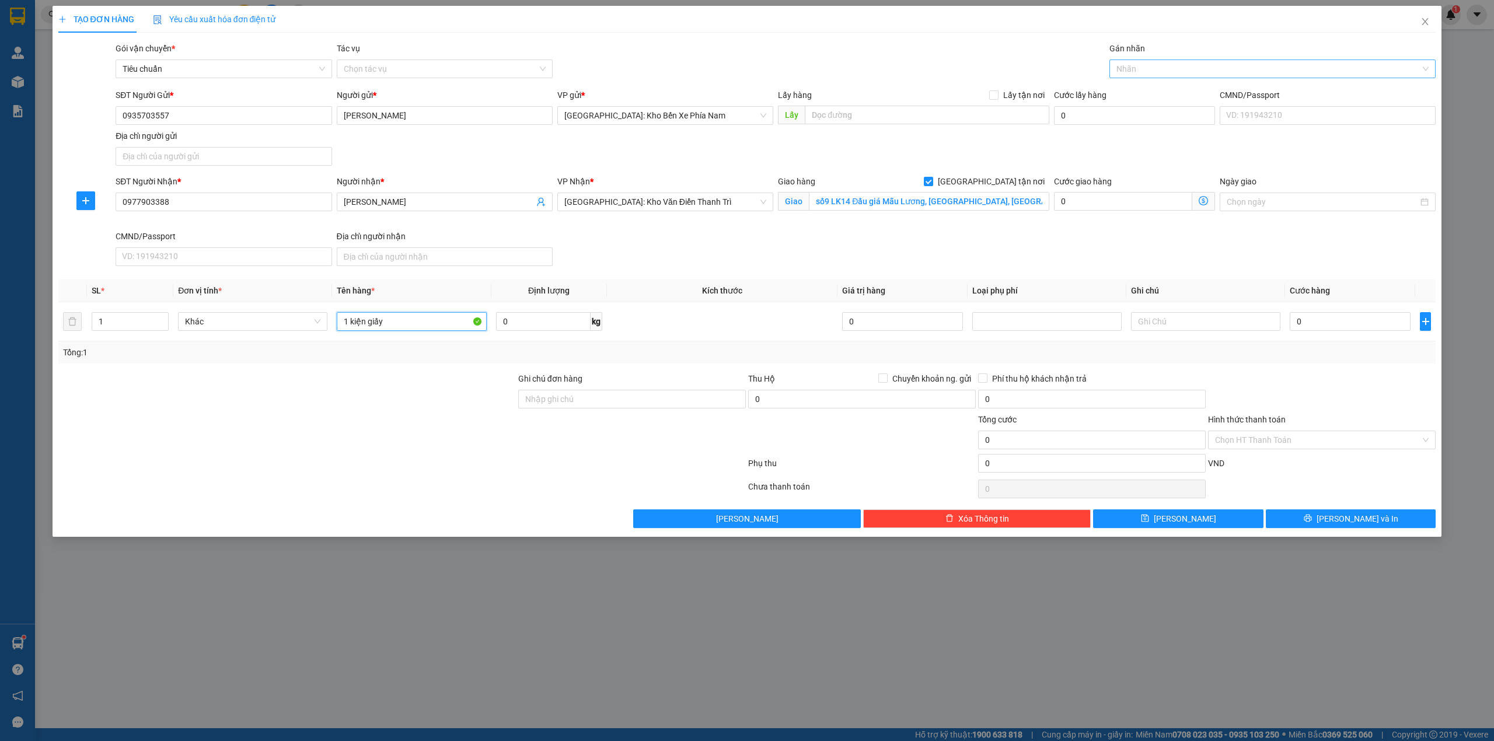
type input "1 kiện giấy"
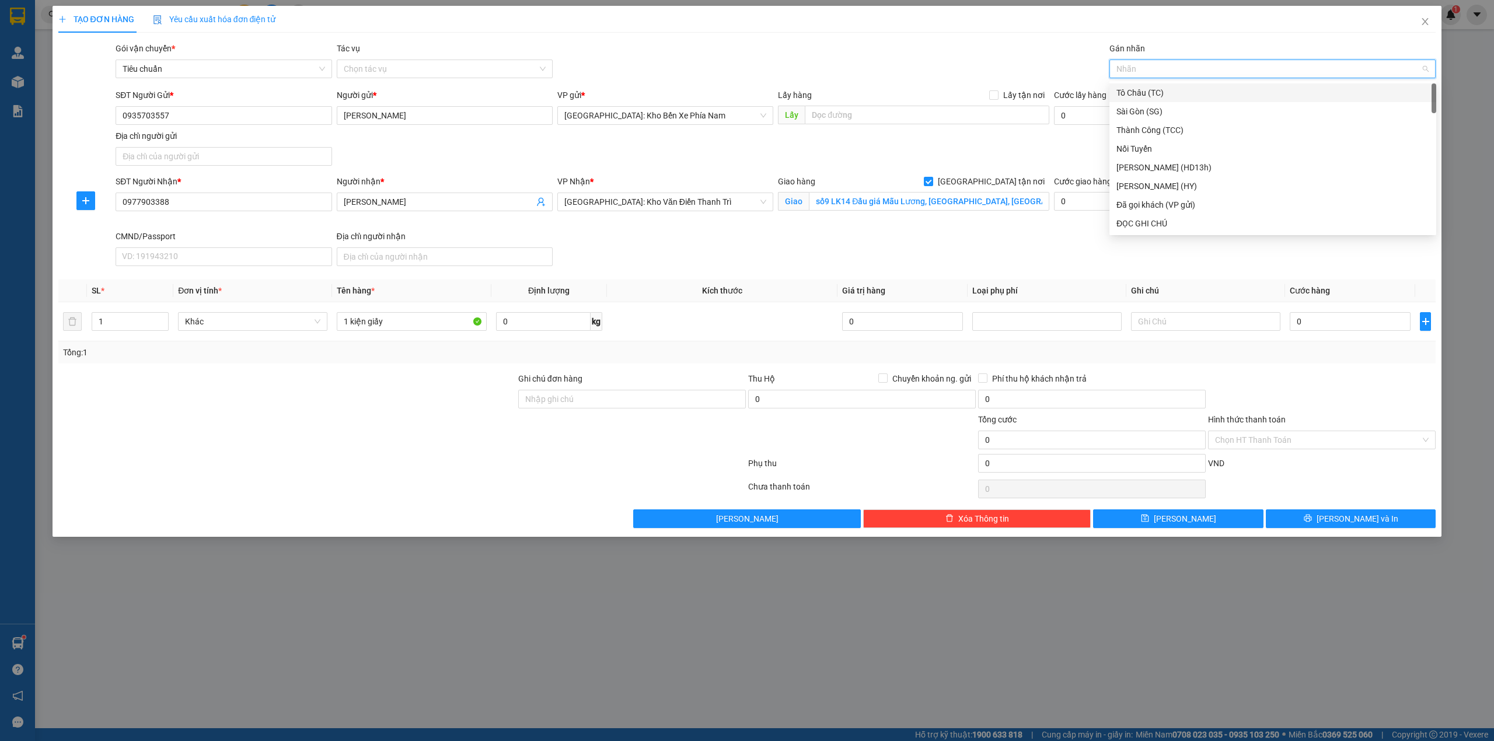
type input "h"
type input "g"
click at [1150, 219] on div "[GEOGRAPHIC_DATA] tận nơi" at bounding box center [1273, 223] width 313 height 13
click at [992, 64] on div "Gói vận chuyển * Tiêu chuẩn Tác vụ Chọn tác vụ Gán nhãn Giao tận nơi" at bounding box center [775, 62] width 1325 height 41
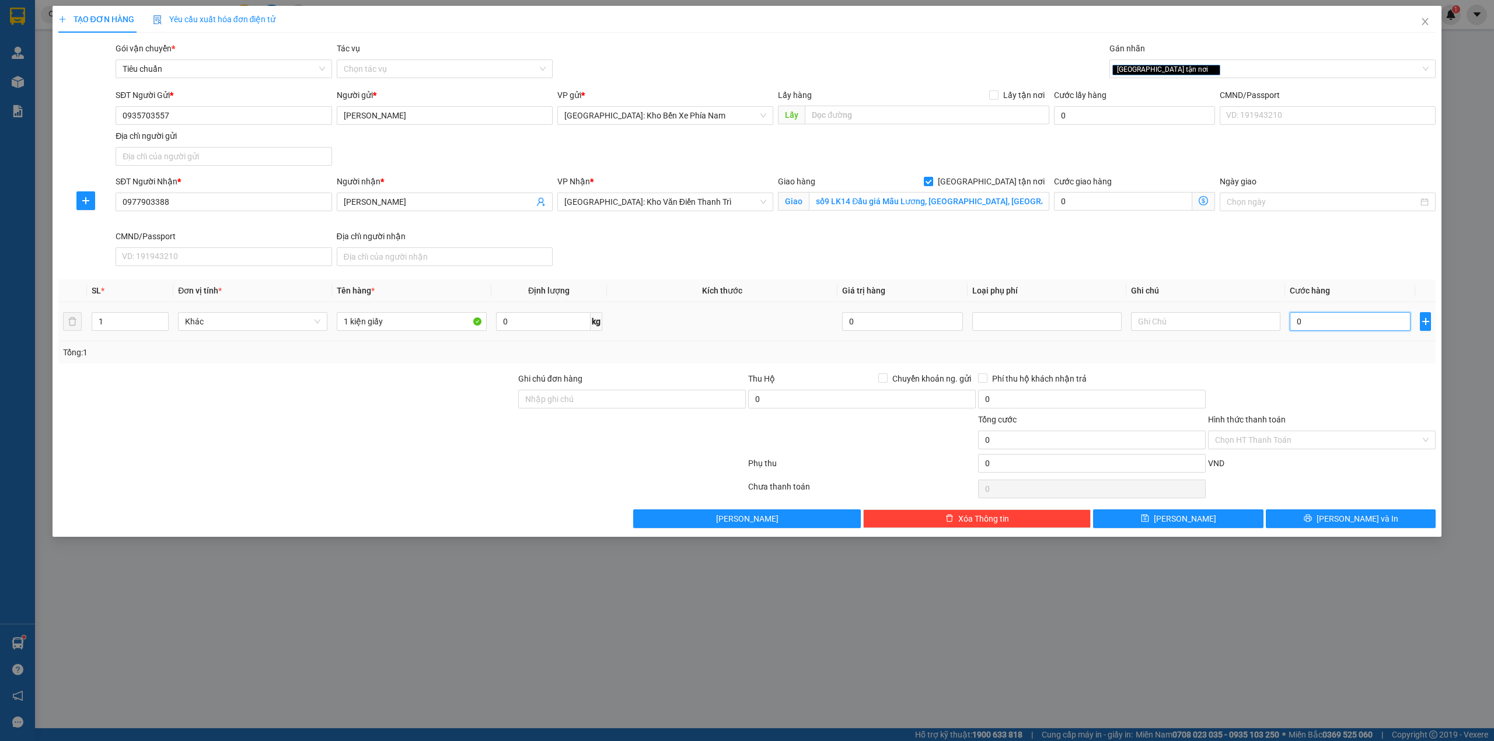
click at [1364, 327] on input "0" at bounding box center [1350, 321] width 121 height 19
type input "1"
type input "10"
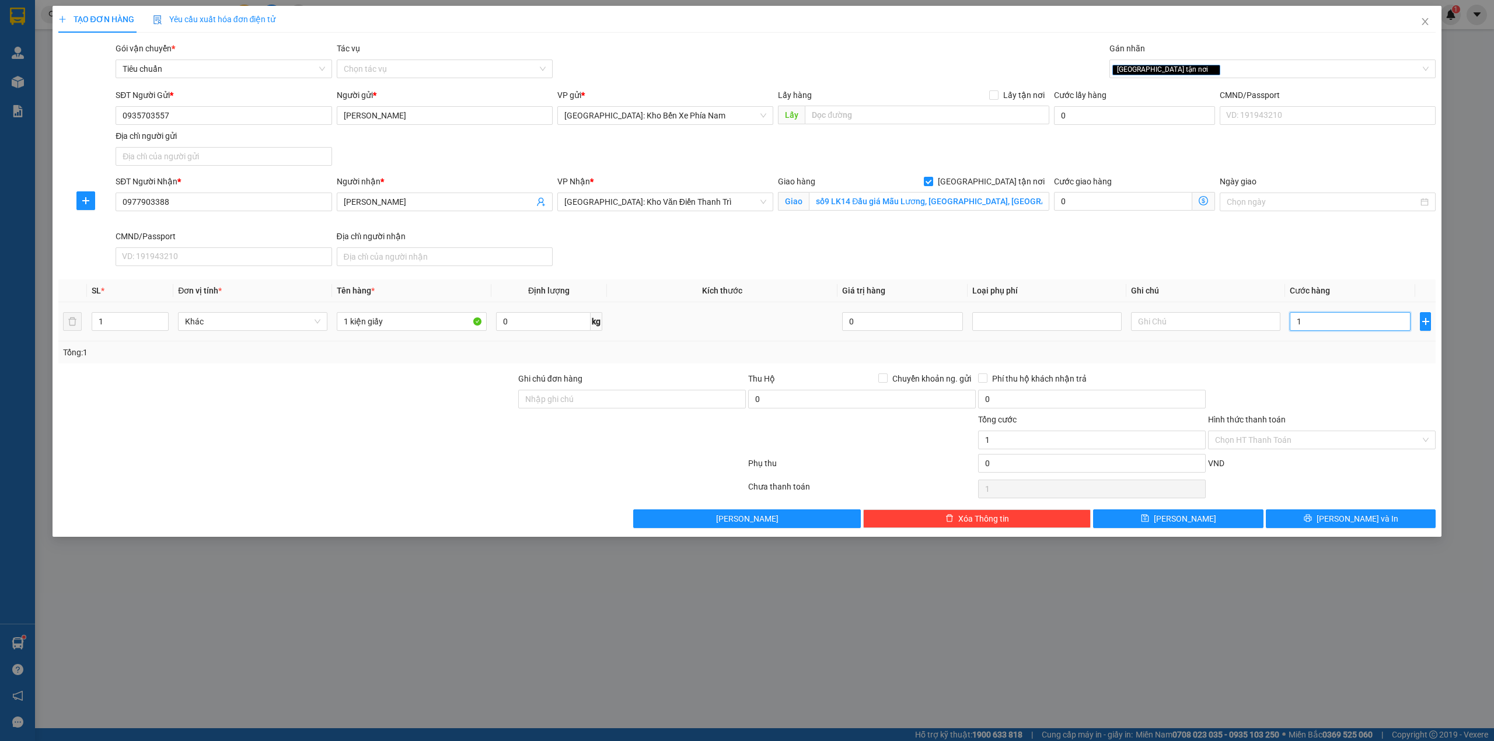
type input "10"
type input "100"
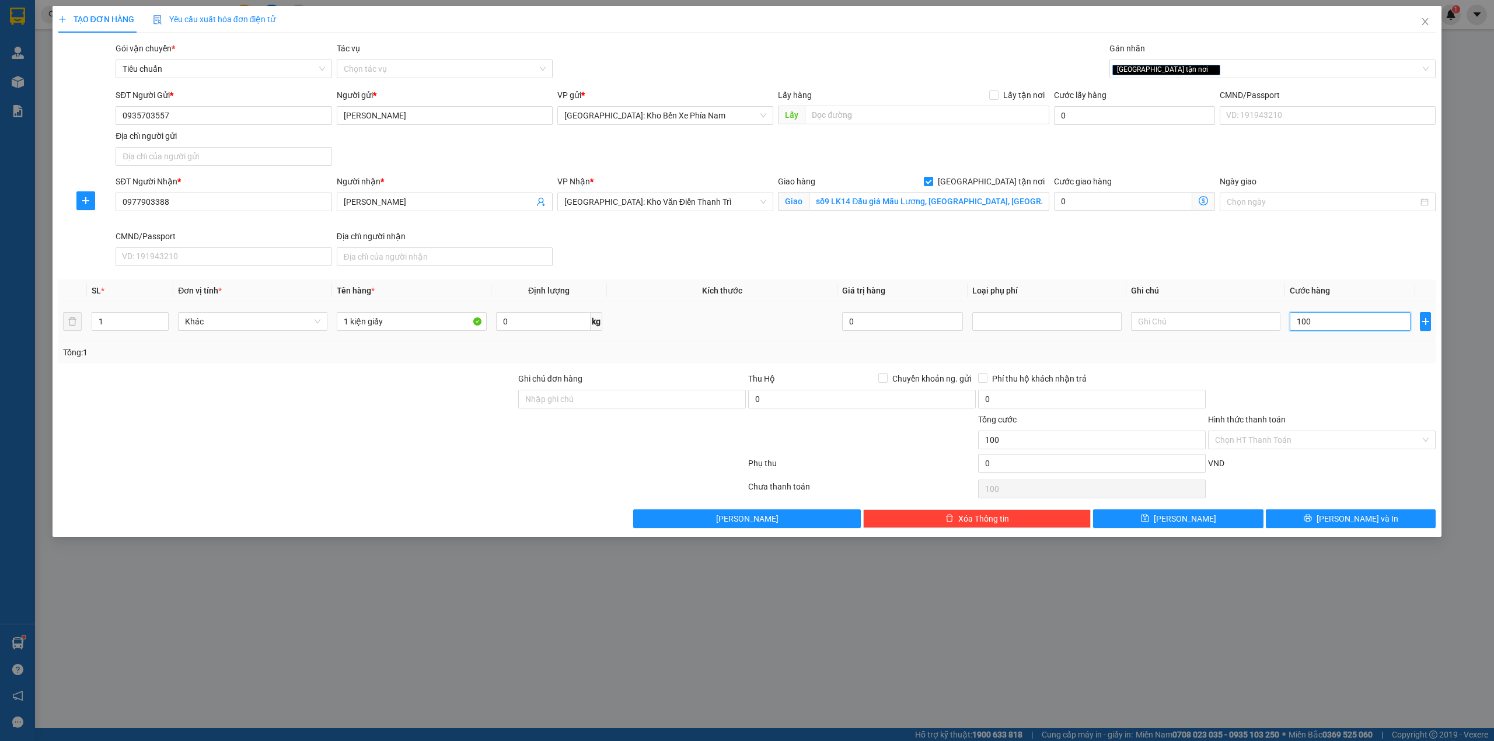
type input "1.000"
type input "10.000"
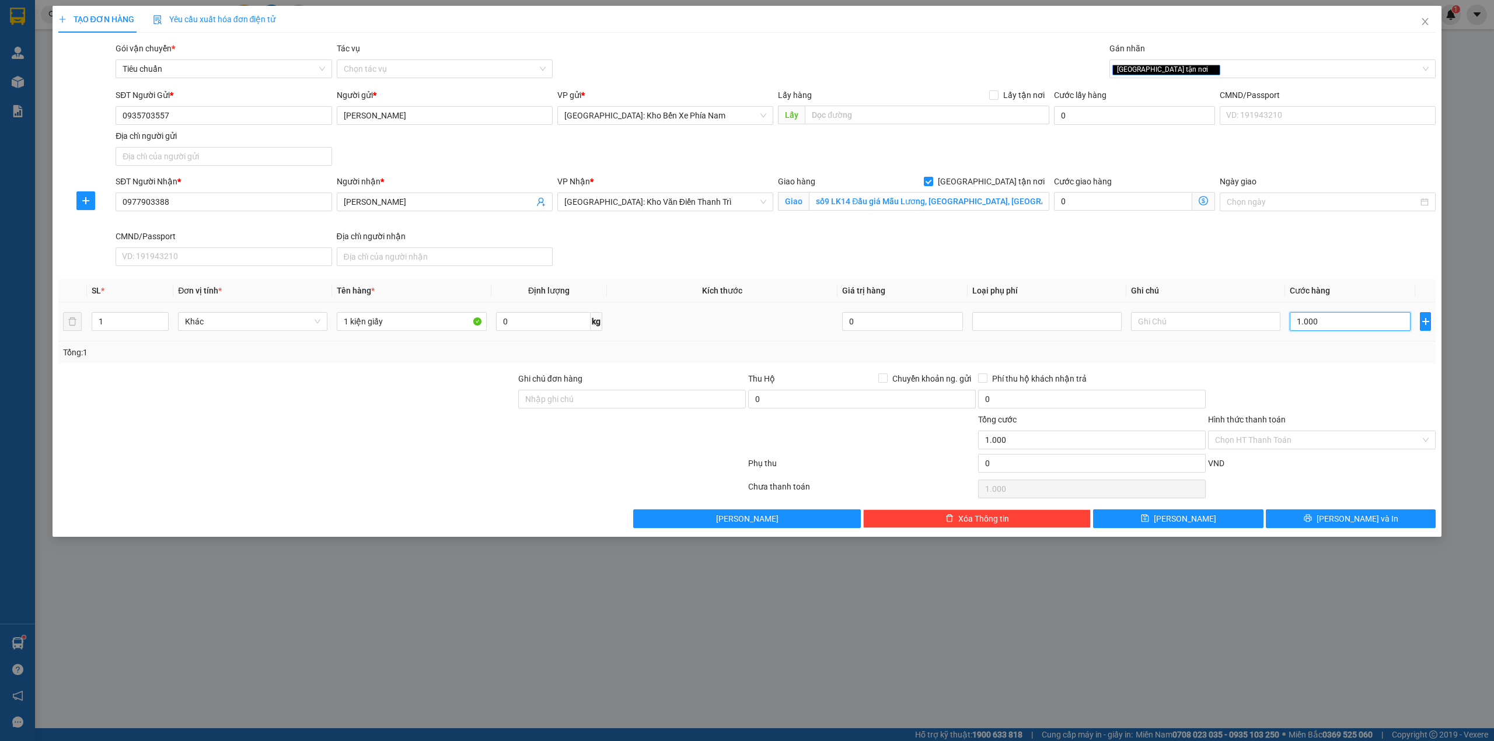
type input "10.000"
type input "100.000"
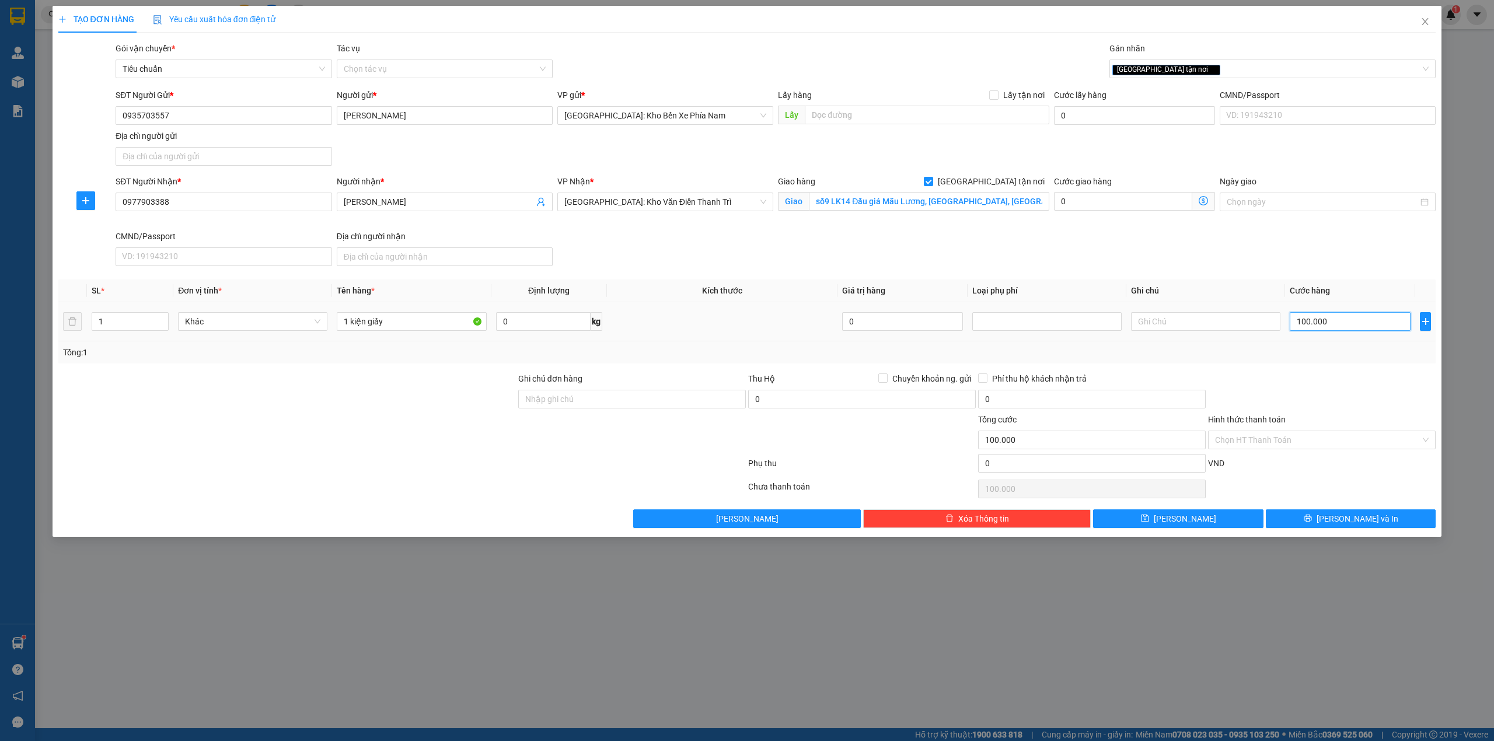
click at [1332, 318] on input "100.000" at bounding box center [1350, 321] width 121 height 19
click at [1346, 523] on span "[PERSON_NAME] và In" at bounding box center [1358, 518] width 82 height 13
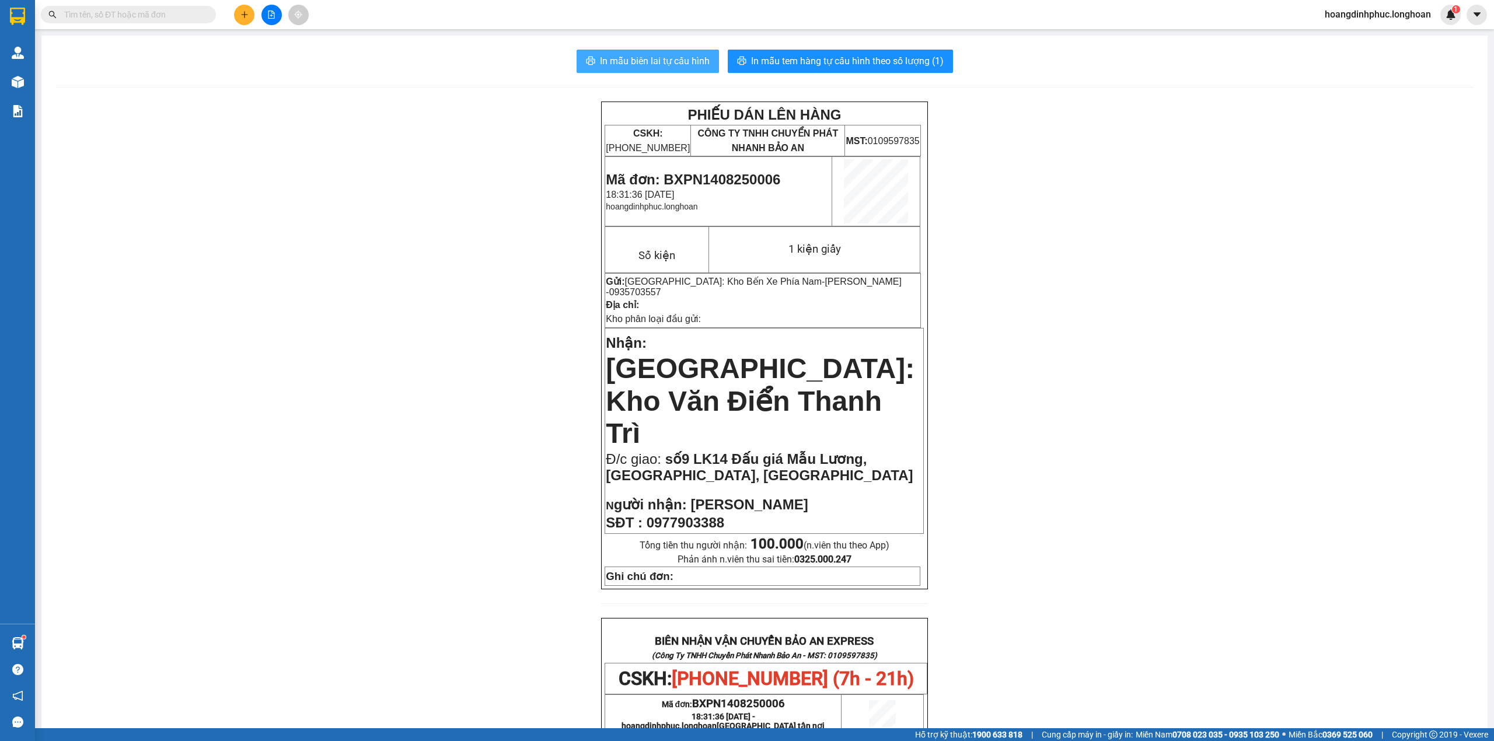
click at [686, 68] on span "In mẫu biên lai tự cấu hình" at bounding box center [655, 61] width 110 height 15
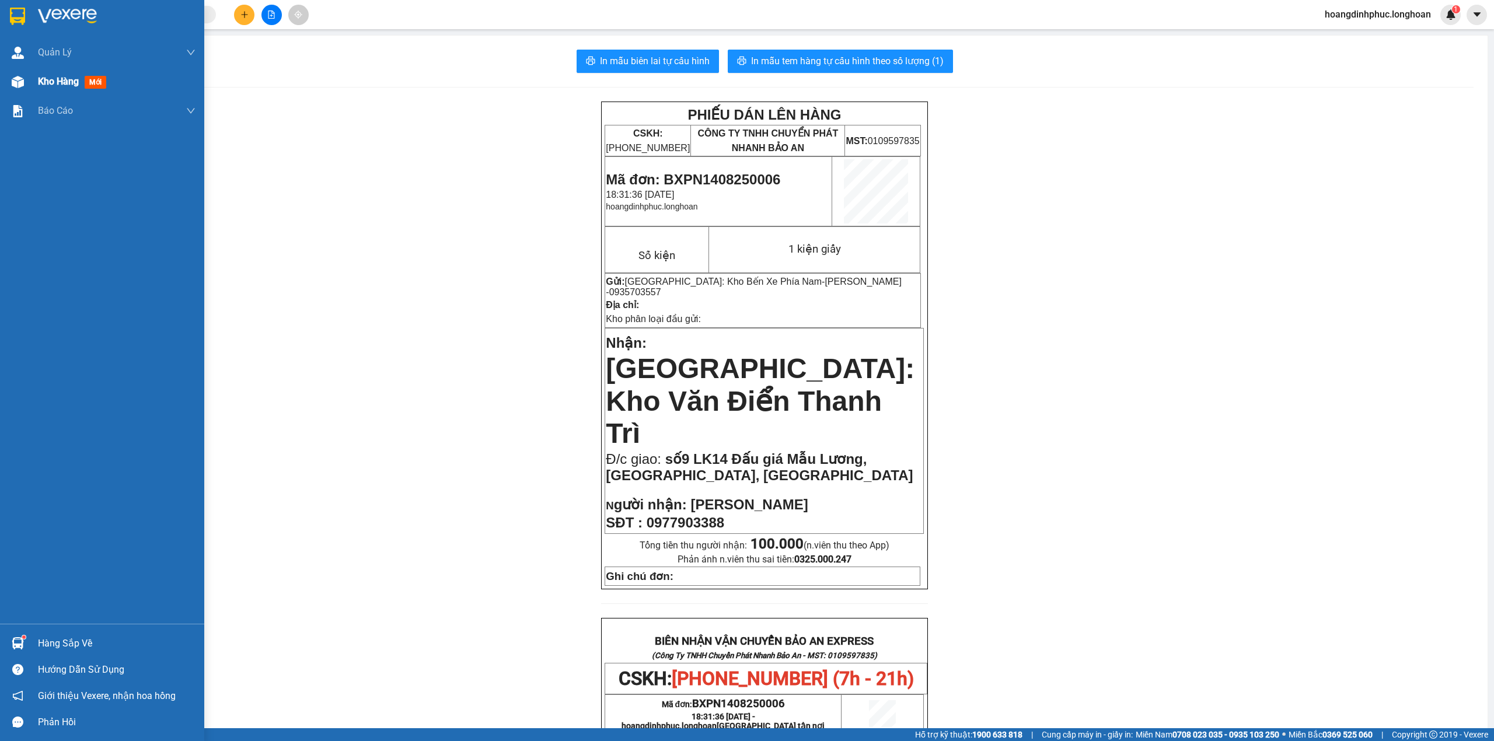
click at [28, 80] on div "Kho hàng mới" at bounding box center [102, 81] width 204 height 29
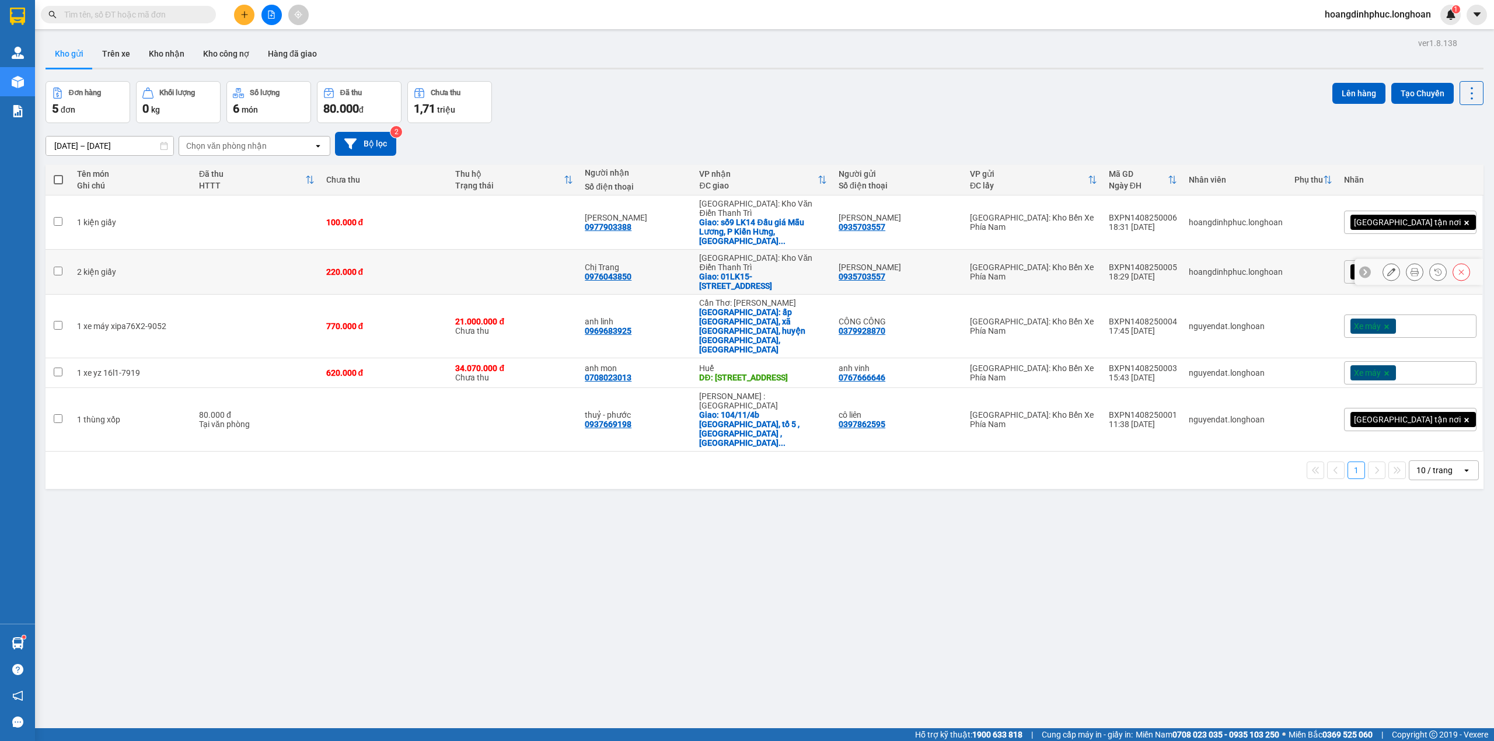
click at [1387, 268] on icon at bounding box center [1391, 272] width 8 height 8
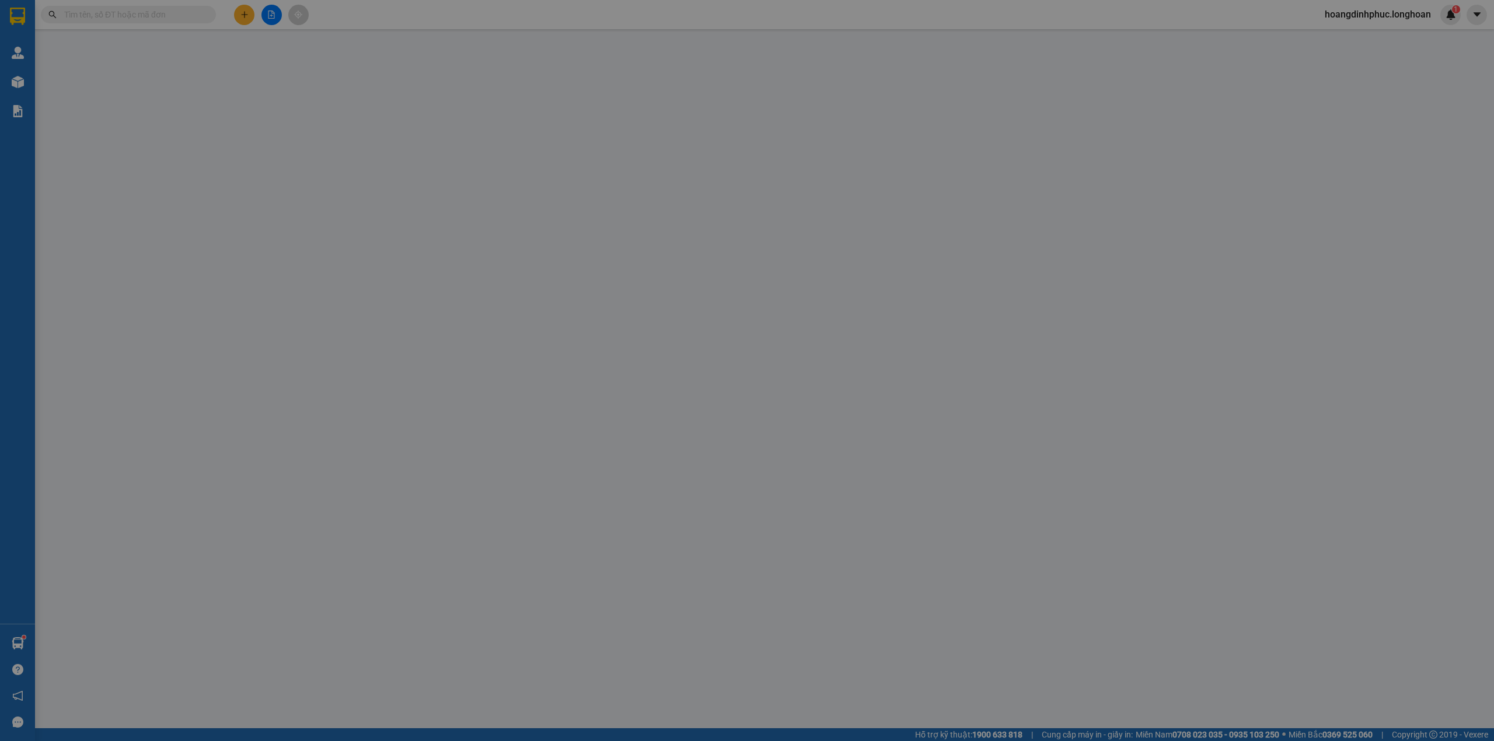
type input "0935703557"
type input "[PERSON_NAME]"
type input "0976043850"
type input "Chị Trang"
checkbox input "true"
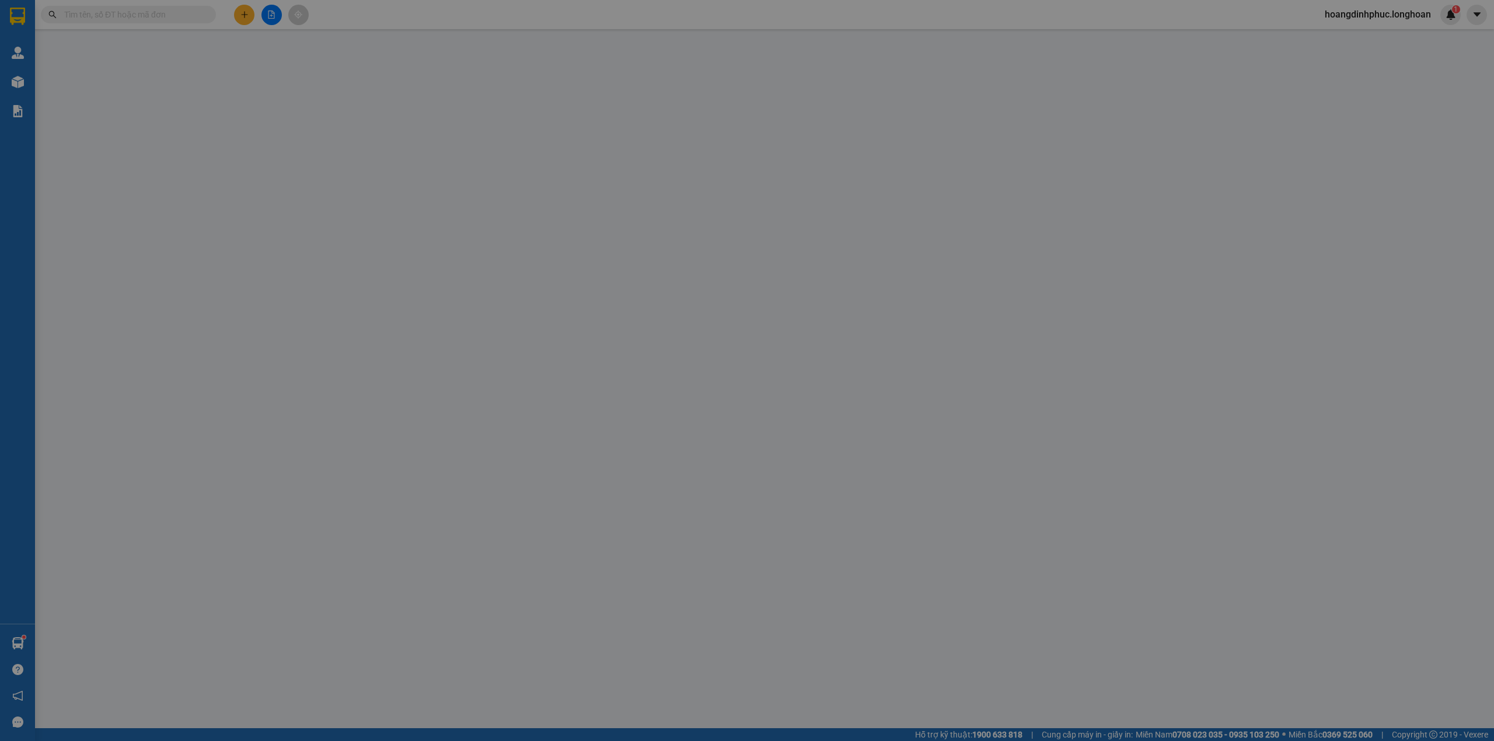
type input "01LK15- [STREET_ADDRESS]"
type input "220.000"
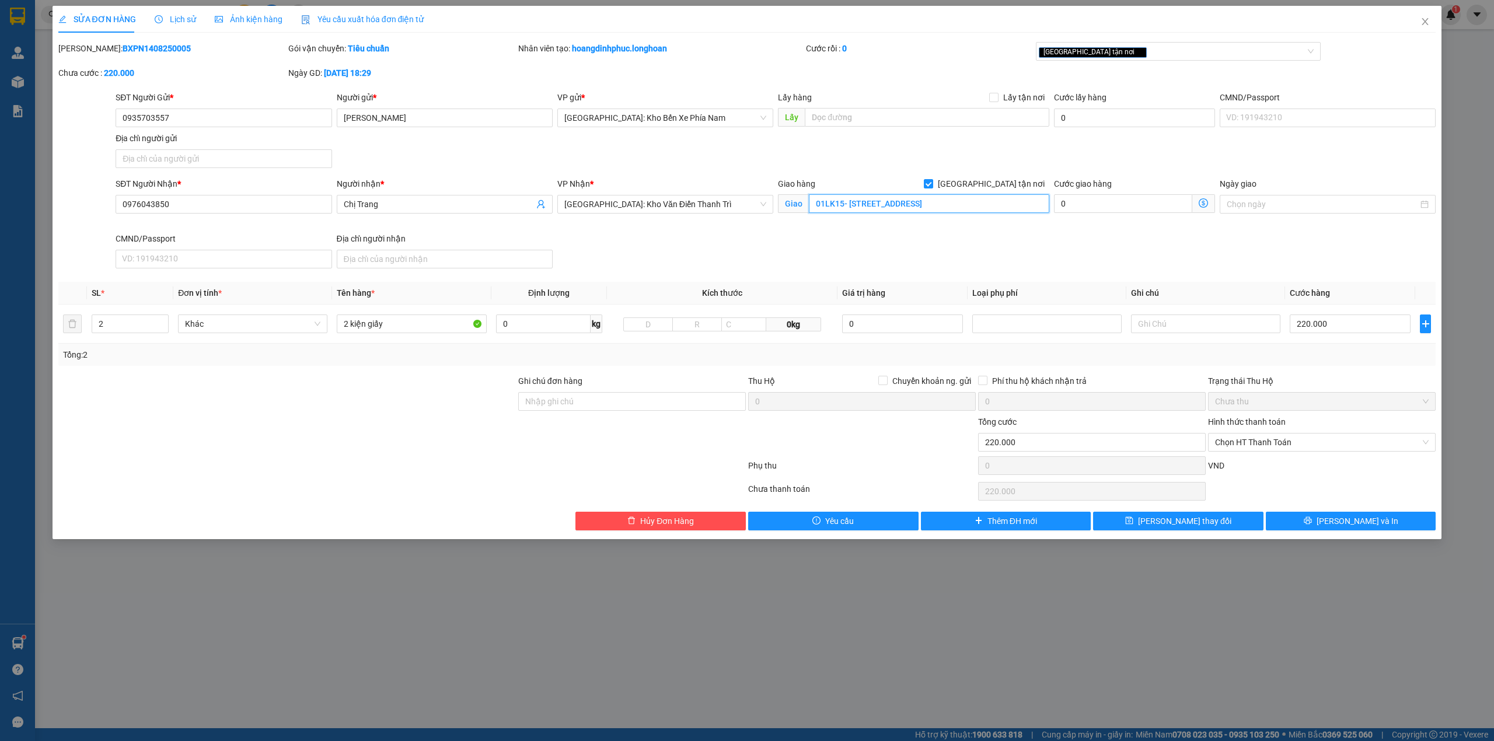
click at [876, 208] on input "01LK15- [STREET_ADDRESS]" at bounding box center [929, 203] width 240 height 19
click at [879, 205] on input "01LK15- [STREET_ADDRESS]" at bounding box center [929, 203] width 240 height 19
type input "01LK15- [STREET_ADDRESS]"
click at [1214, 526] on button "[PERSON_NAME] thay đổi" at bounding box center [1178, 521] width 170 height 19
